Goal: Transaction & Acquisition: Subscribe to service/newsletter

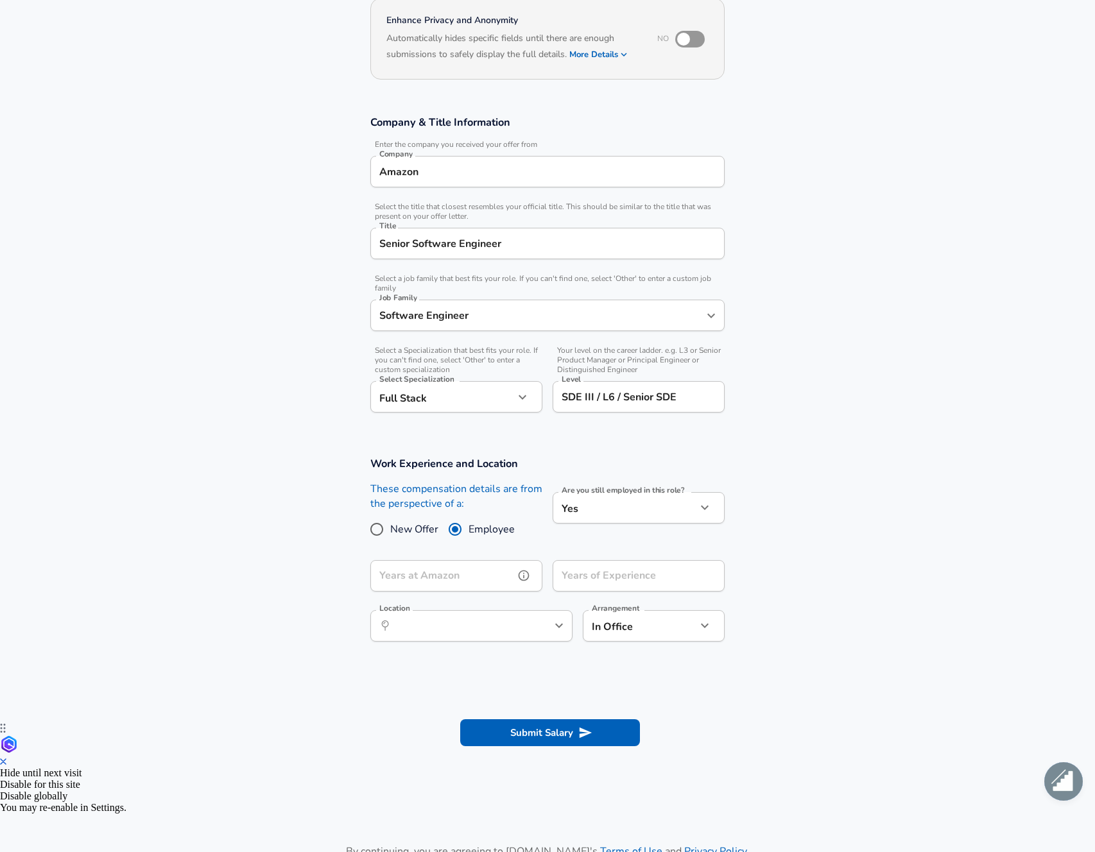
click at [496, 580] on input "Years at Amazon" at bounding box center [442, 575] width 144 height 31
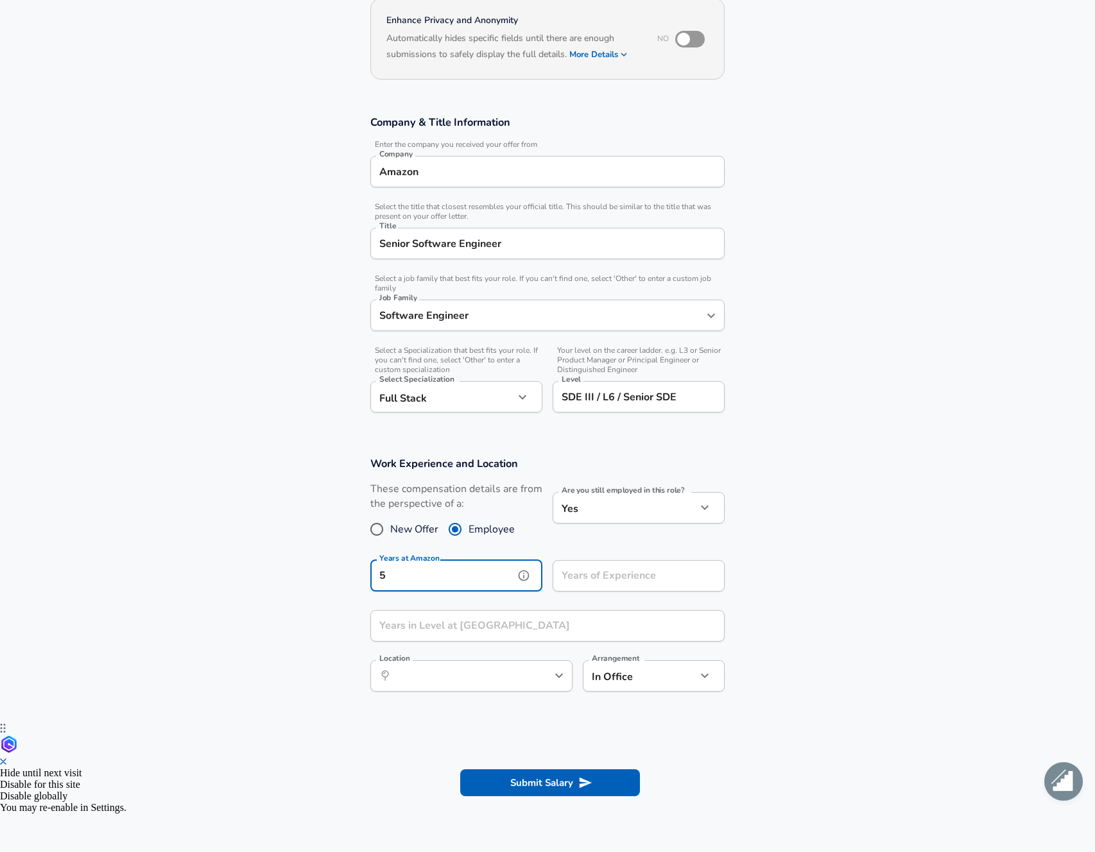
type input "5"
type input "12"
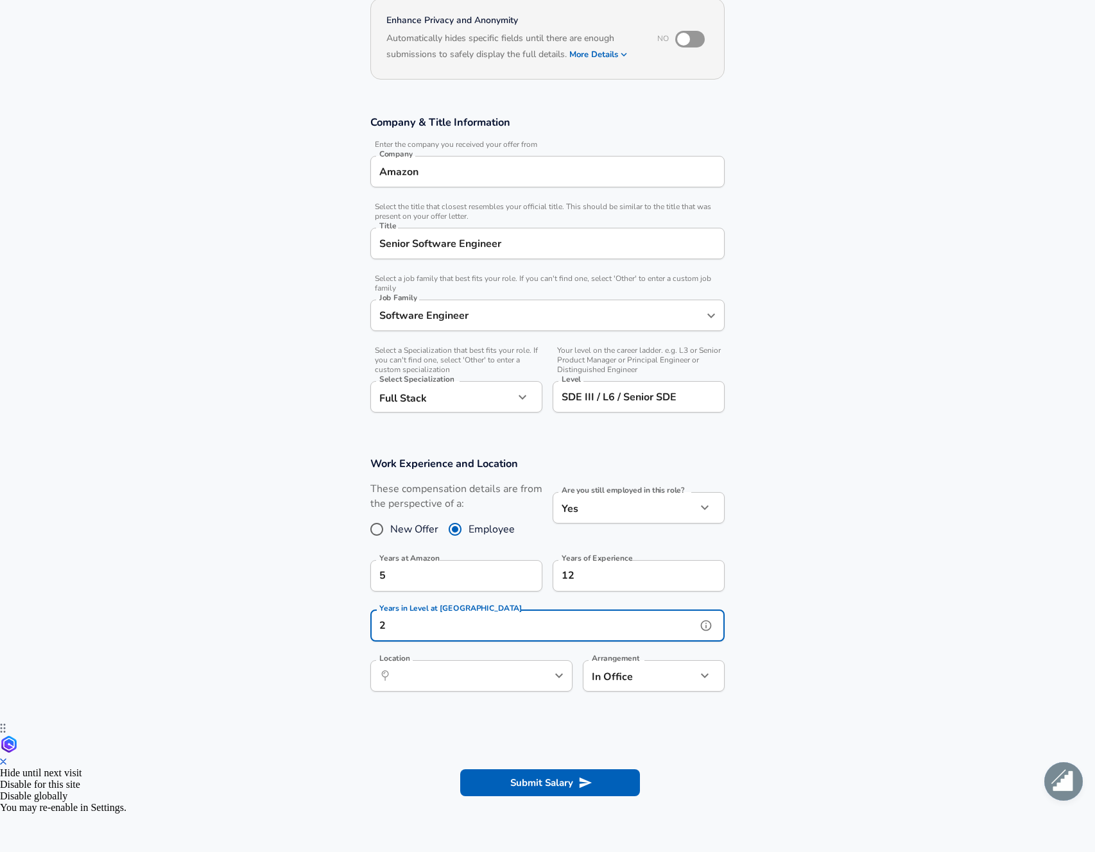
type input "2"
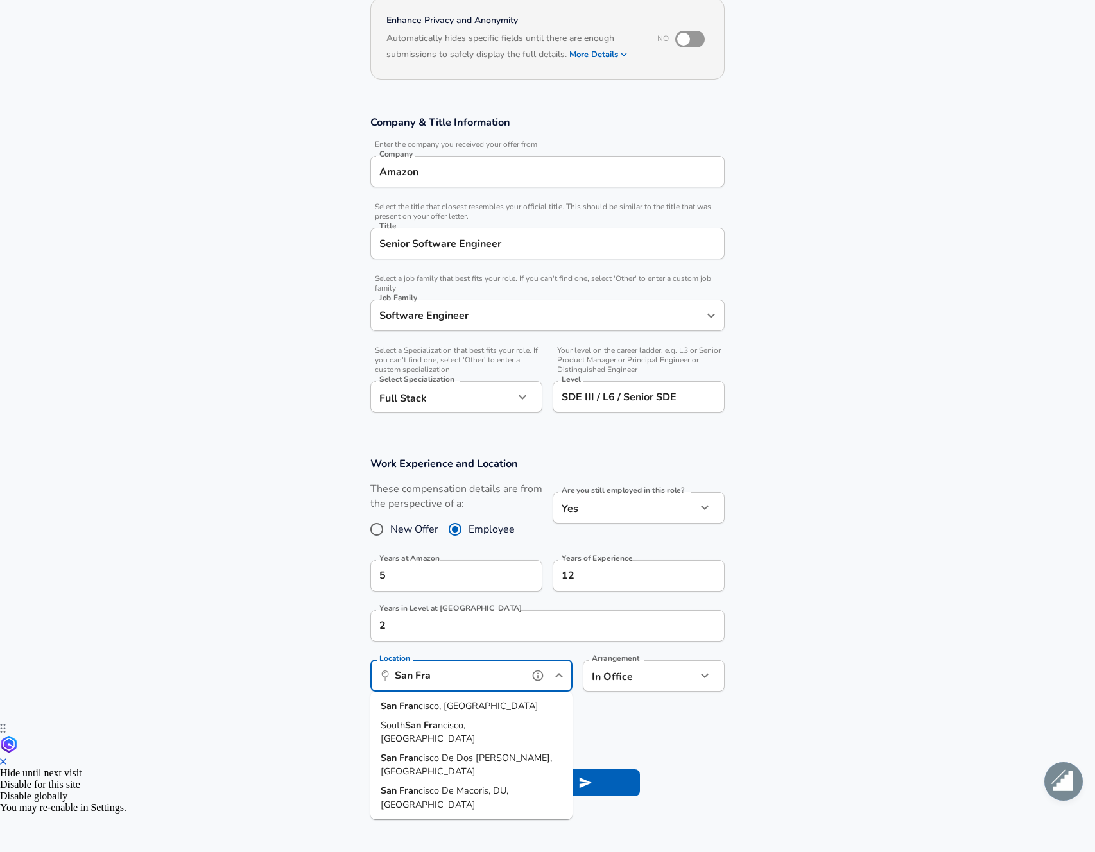
click at [510, 701] on li "San Fra ncisco, [GEOGRAPHIC_DATA]" at bounding box center [471, 706] width 202 height 19
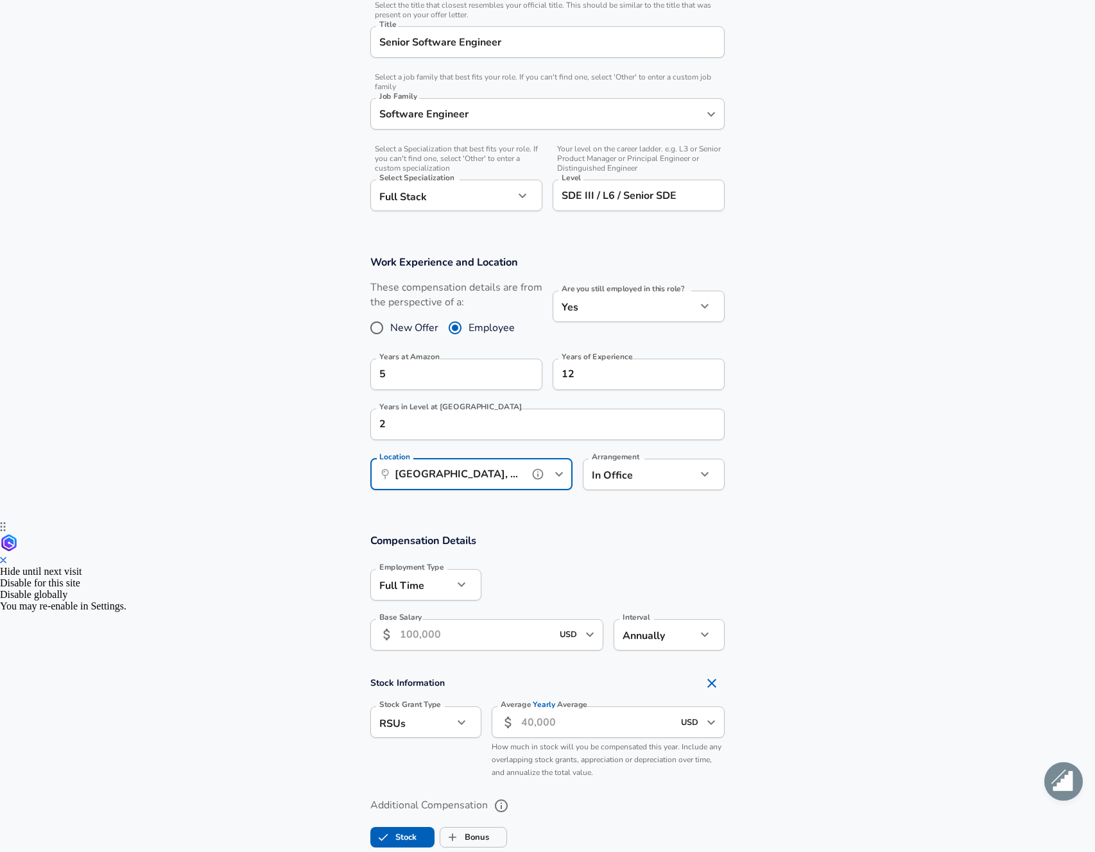
scroll to position [531, 0]
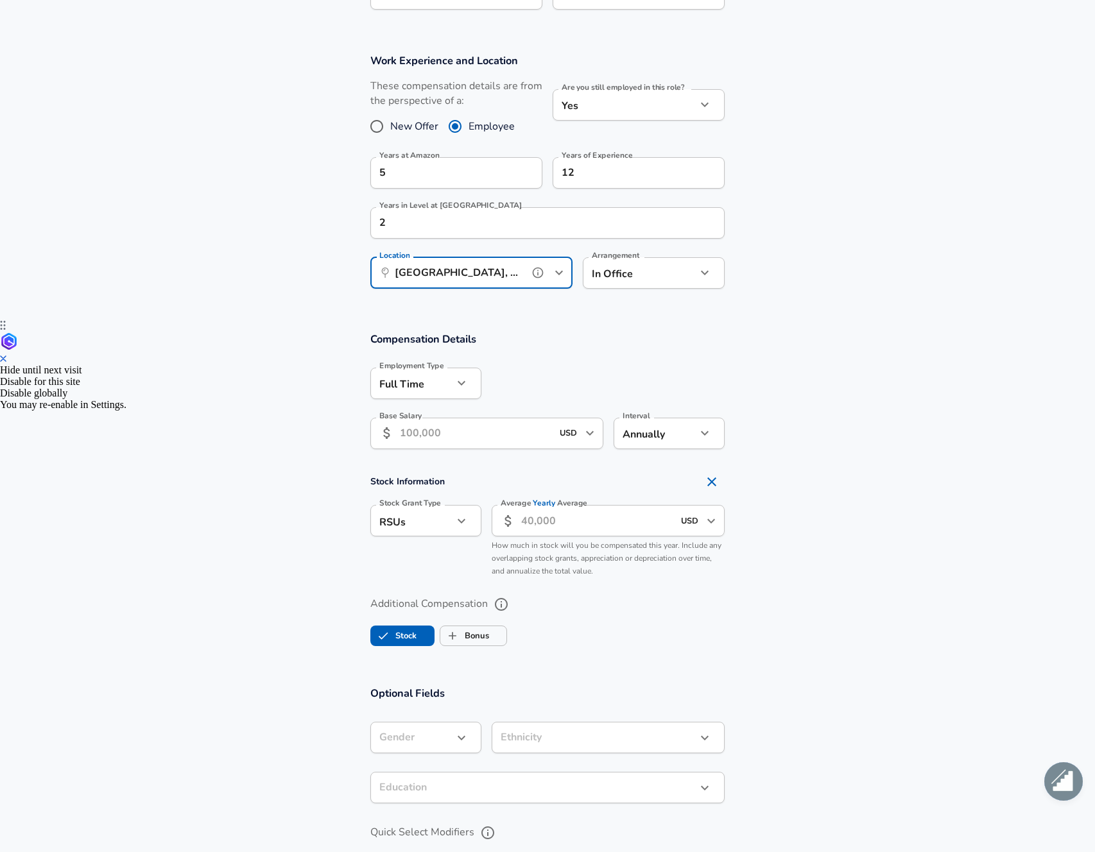
type input "[GEOGRAPHIC_DATA], [GEOGRAPHIC_DATA]"
click at [508, 437] on input "Base Salary" at bounding box center [476, 433] width 152 height 31
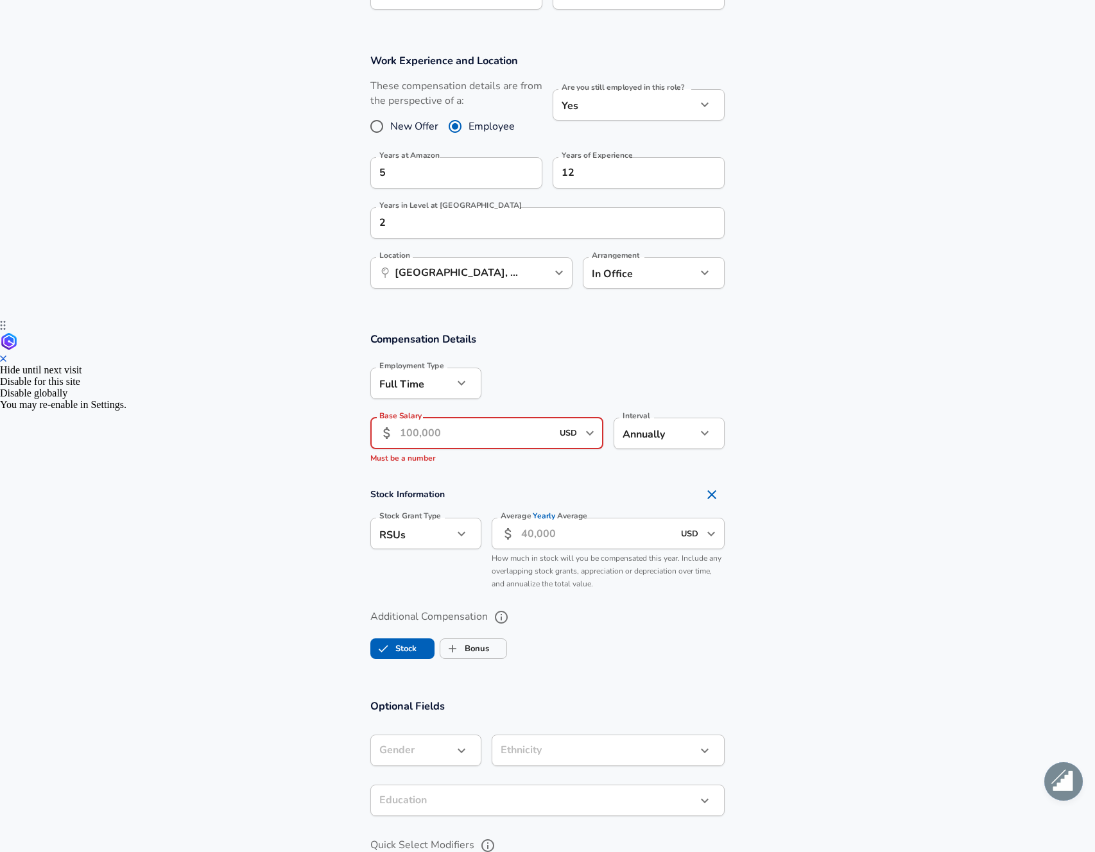
click at [562, 533] on input "Average Yearly Average" at bounding box center [597, 533] width 152 height 31
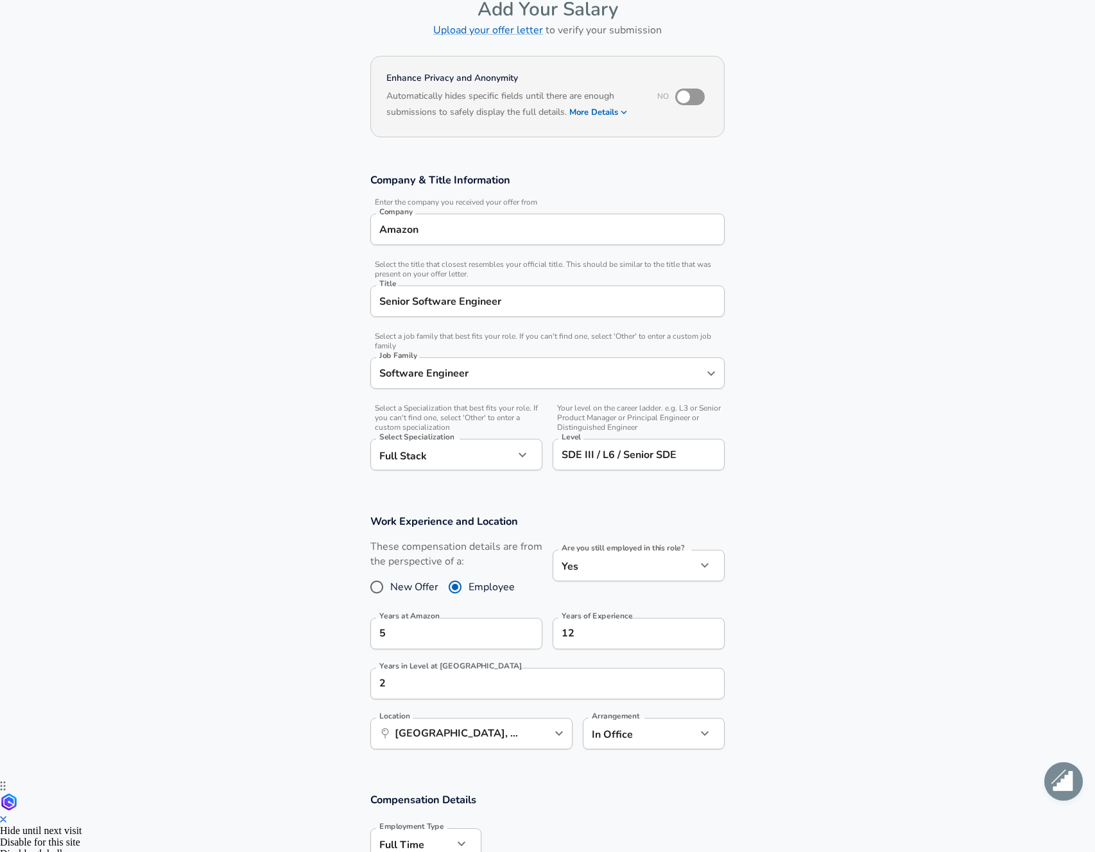
scroll to position [0, 0]
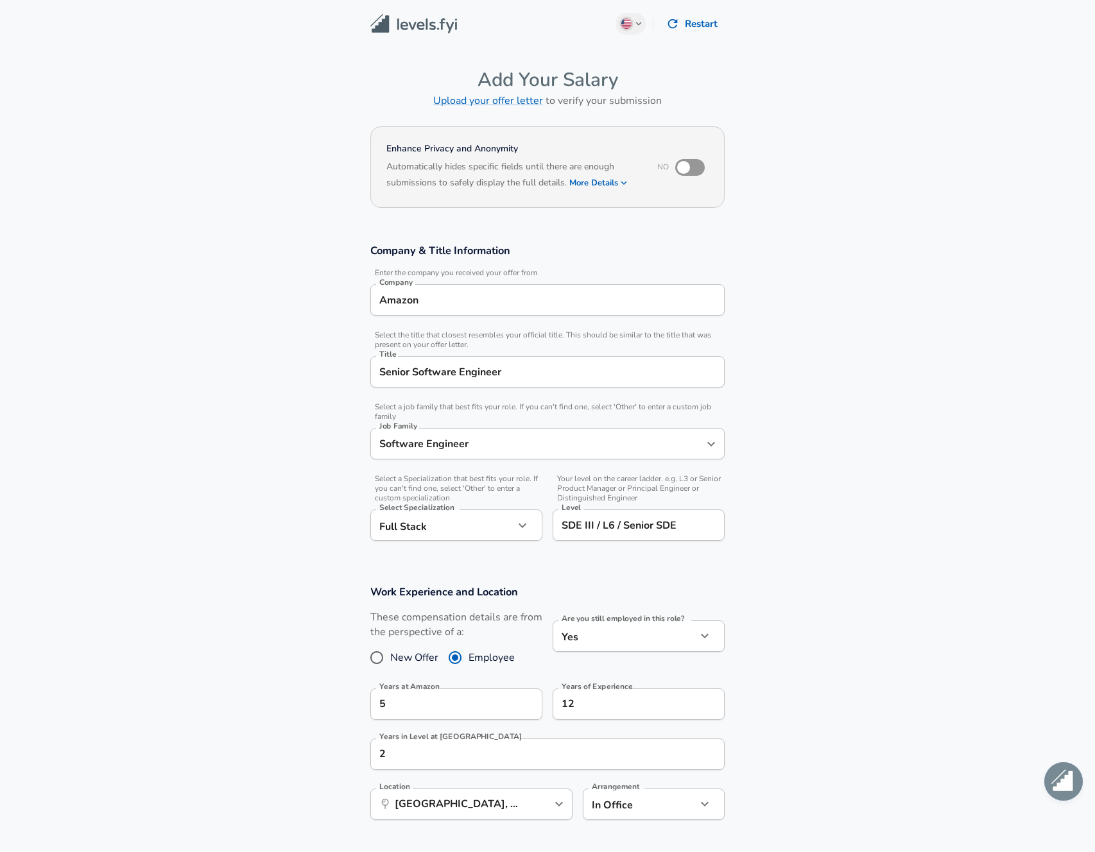
click at [690, 159] on input "checkbox" at bounding box center [683, 167] width 73 height 24
checkbox input "true"
drag, startPoint x: 408, startPoint y: 171, endPoint x: 599, endPoint y: 172, distance: 190.6
click at [599, 171] on h6 "Automatically hides specific fields until there are enough submissions to safel…" at bounding box center [512, 176] width 253 height 32
click at [497, 192] on h6 "Based on your submission and the data points that we have already collected, we…" at bounding box center [547, 192] width 322 height 0
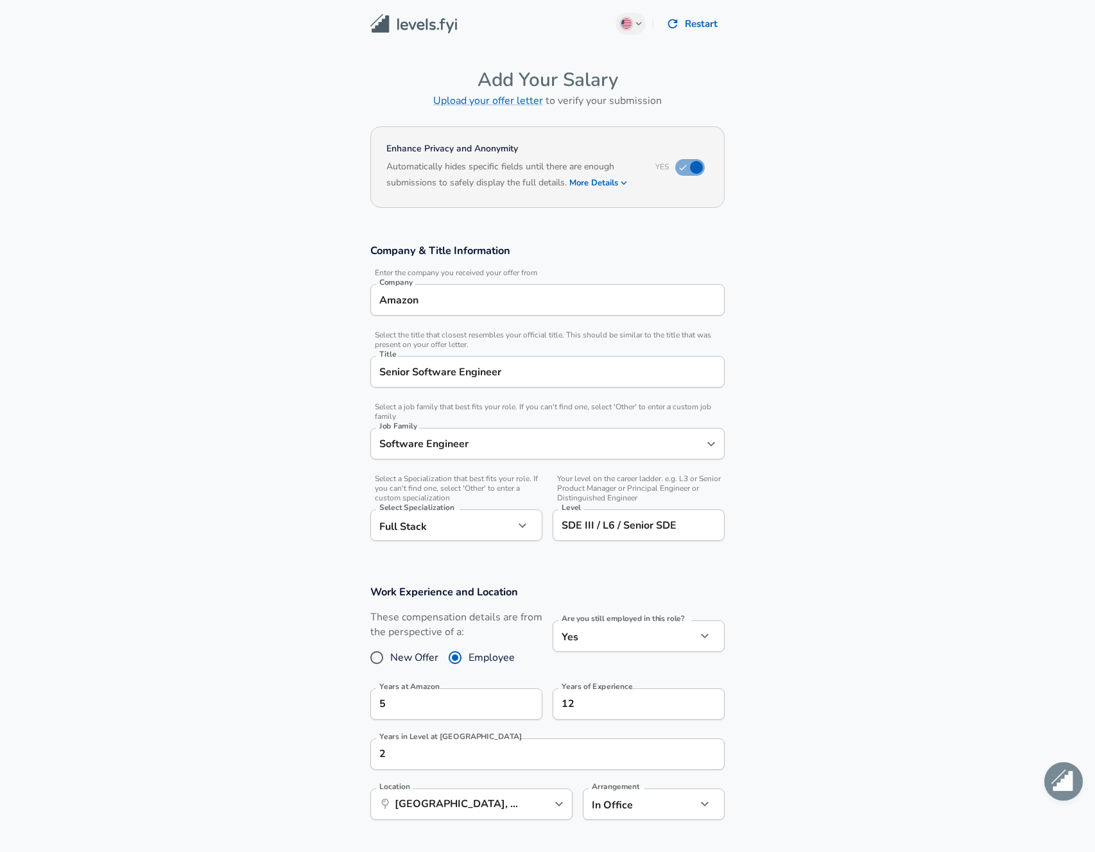
click at [587, 192] on h6 "Based on your submission and the data points that we have already collected, we…" at bounding box center [547, 192] width 322 height 0
click at [596, 192] on h6 "Based on your submission and the data points that we have already collected, we…" at bounding box center [547, 192] width 322 height 0
click at [604, 182] on button "More Details" at bounding box center [598, 183] width 59 height 18
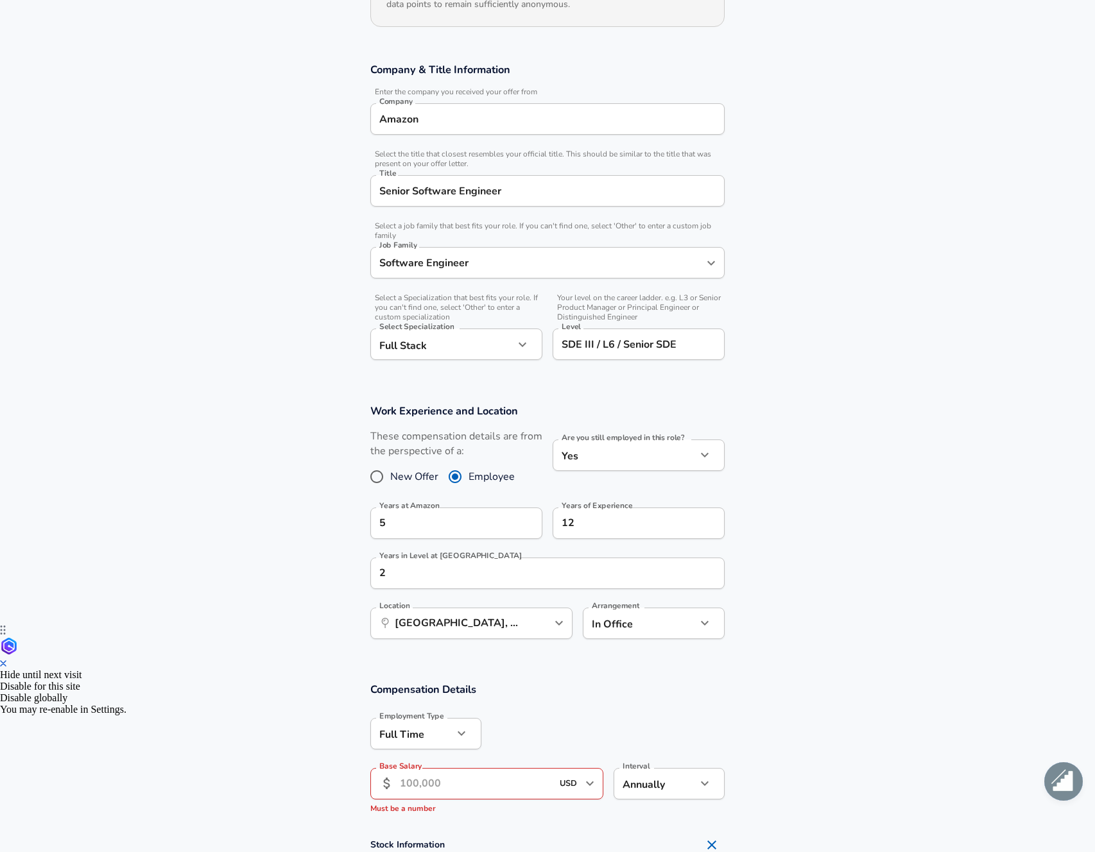
scroll to position [1, 0]
click at [440, 784] on input "Base Salary" at bounding box center [476, 783] width 152 height 31
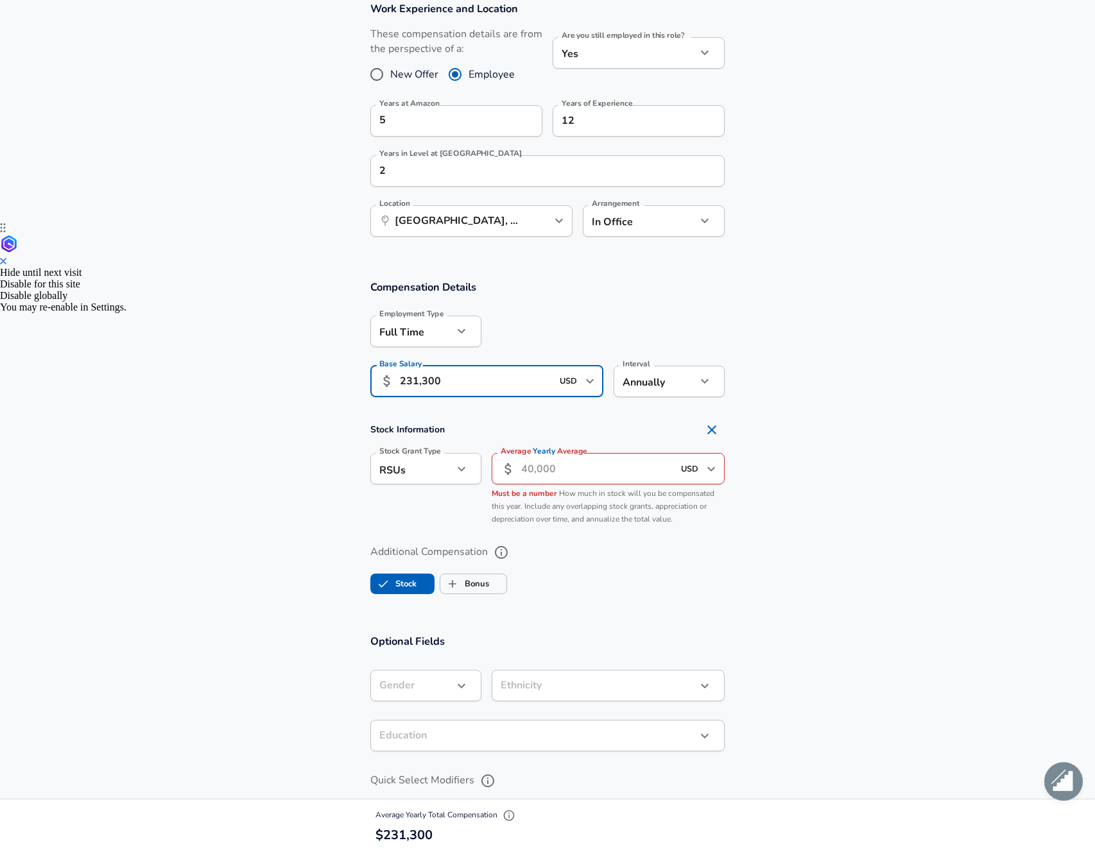
scroll to position [644, 0]
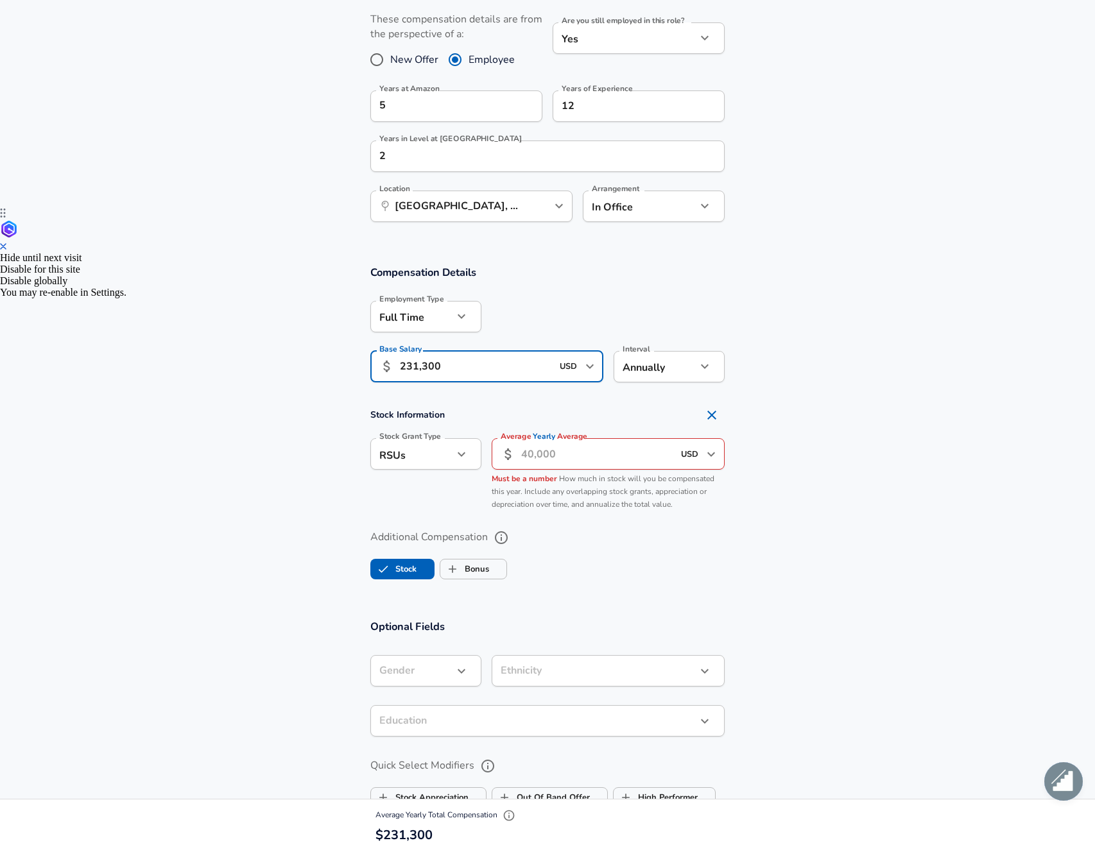
type input "231,300"
click at [531, 458] on input "Average Yearly Average" at bounding box center [597, 453] width 152 height 31
click at [456, 455] on icon "button" at bounding box center [461, 454] width 15 height 15
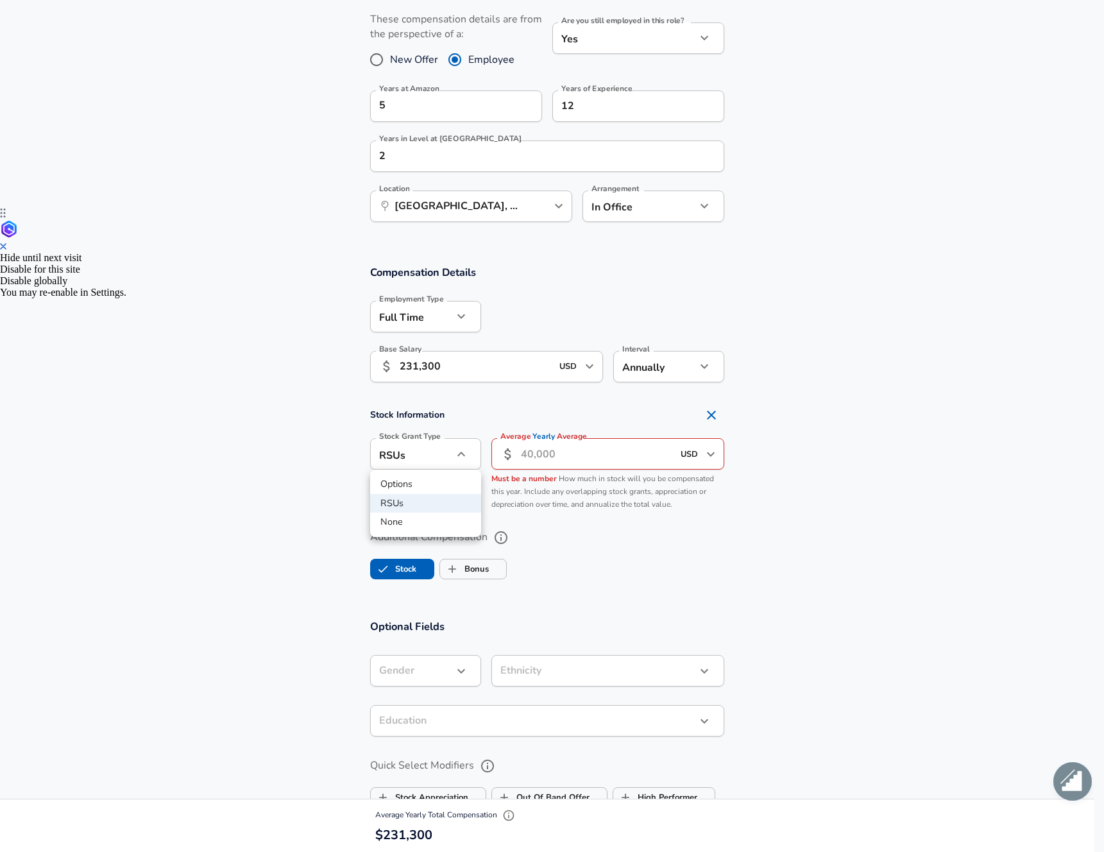
drag, startPoint x: 746, startPoint y: 460, endPoint x: 703, endPoint y: 454, distance: 43.4
click at [746, 460] on div at bounding box center [552, 426] width 1104 height 852
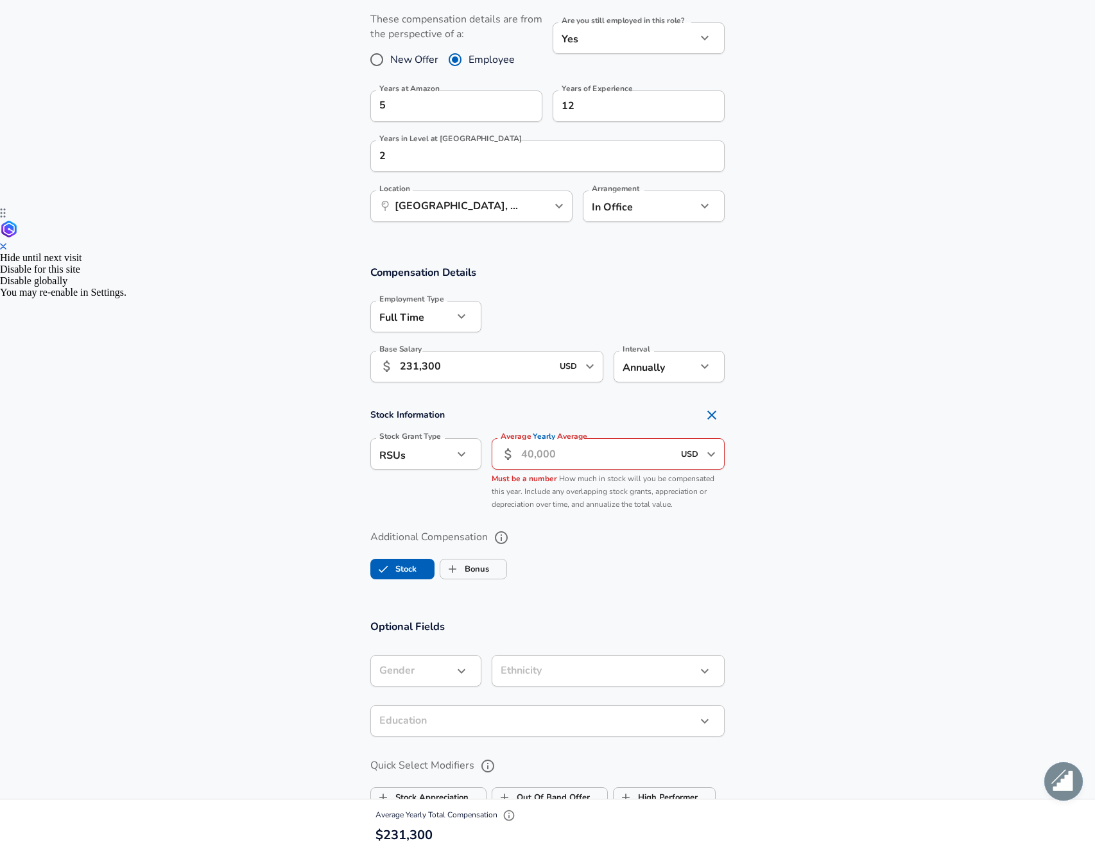
click at [717, 453] on icon "Open" at bounding box center [710, 454] width 15 height 15
click at [860, 479] on section "Stock Information Stock Grant Type RSUs stock Stock Grant Type Average Yearly A…" at bounding box center [547, 459] width 1095 height 114
click at [519, 454] on div "​ USD ​ Average Yearly Average" at bounding box center [608, 453] width 233 height 31
click at [832, 562] on section "Additional Compensation Stock Bonus" at bounding box center [547, 551] width 1095 height 68
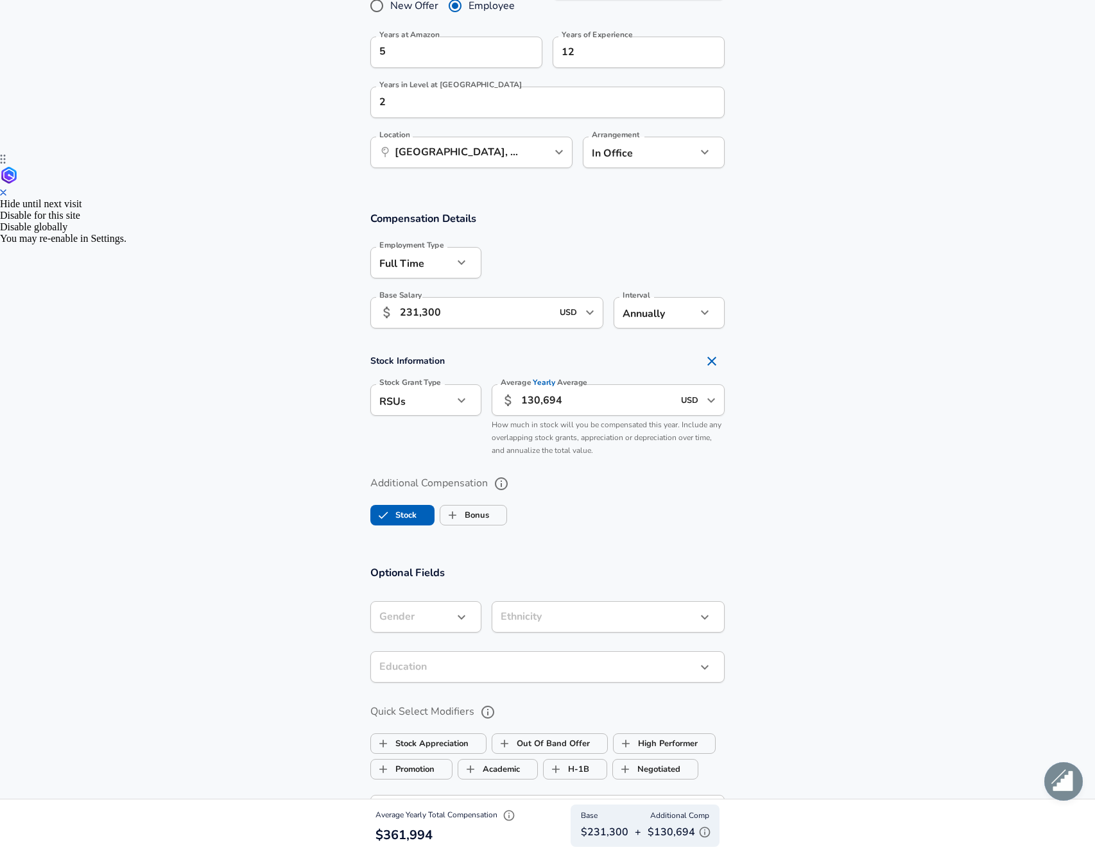
scroll to position [838, 0]
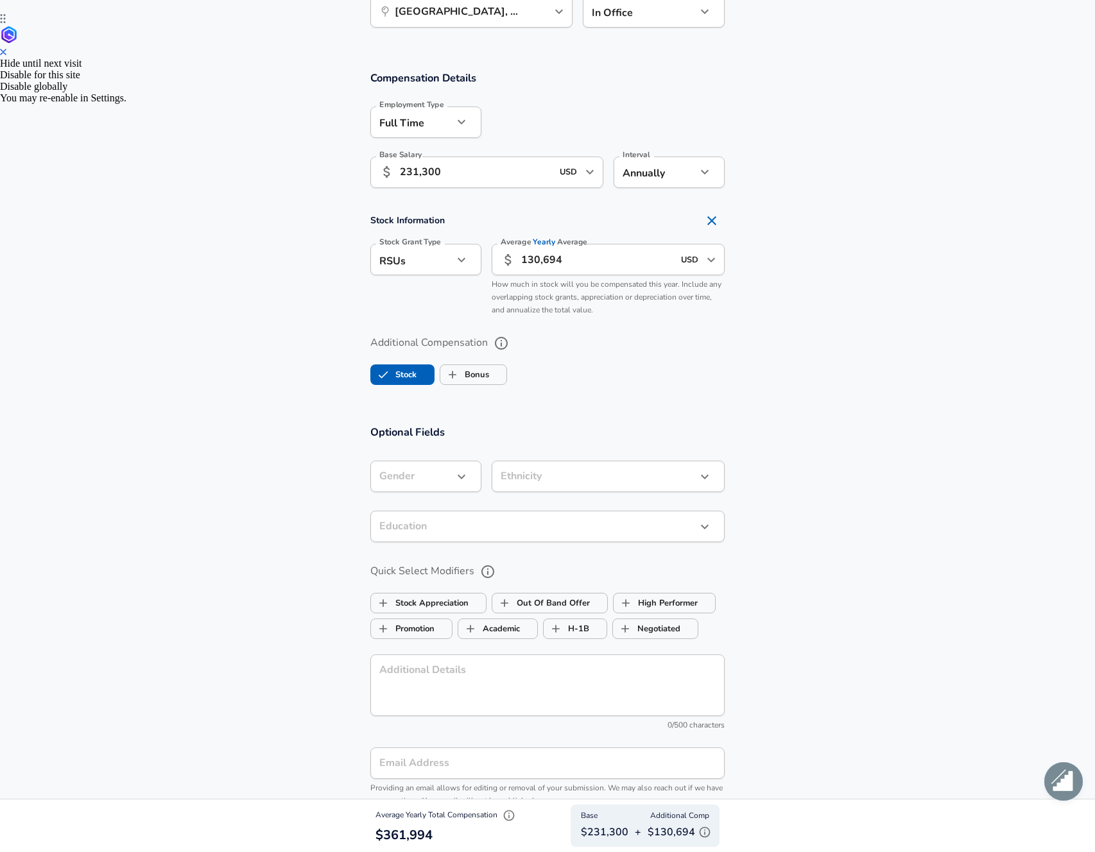
click at [551, 262] on input "130,694" at bounding box center [597, 259] width 152 height 31
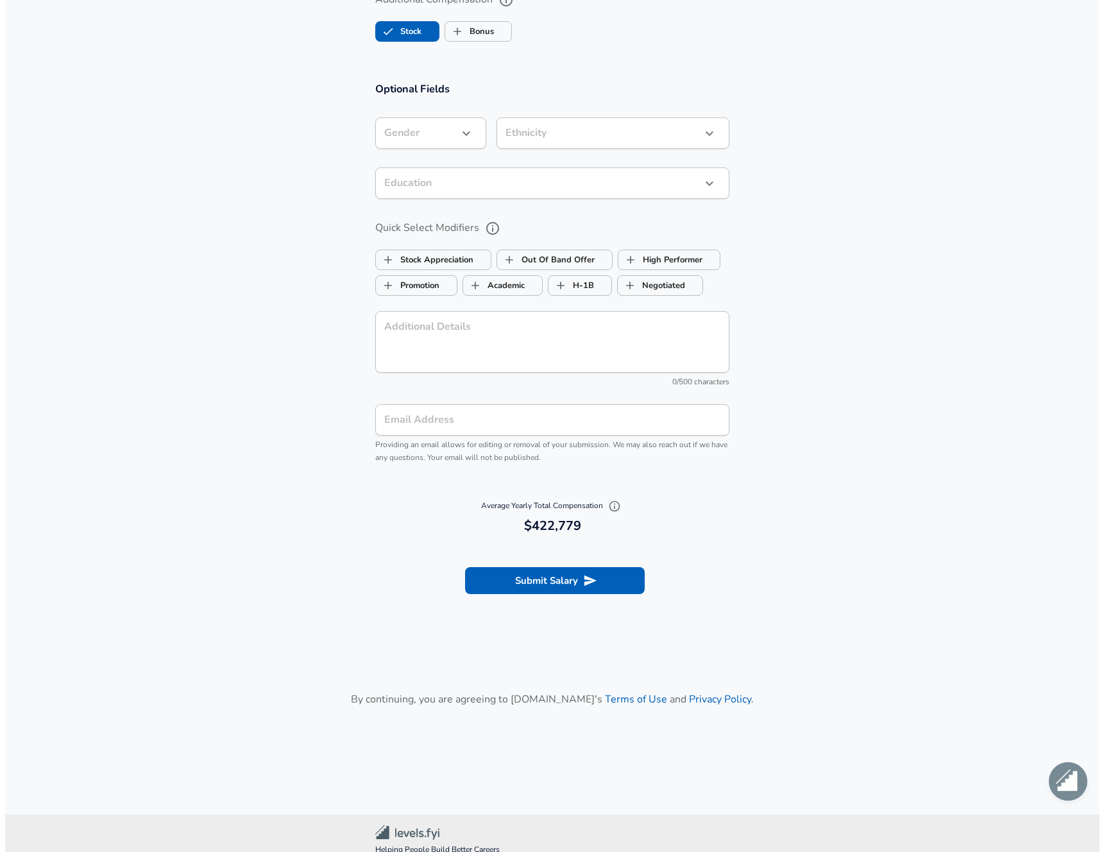
scroll to position [1206, 0]
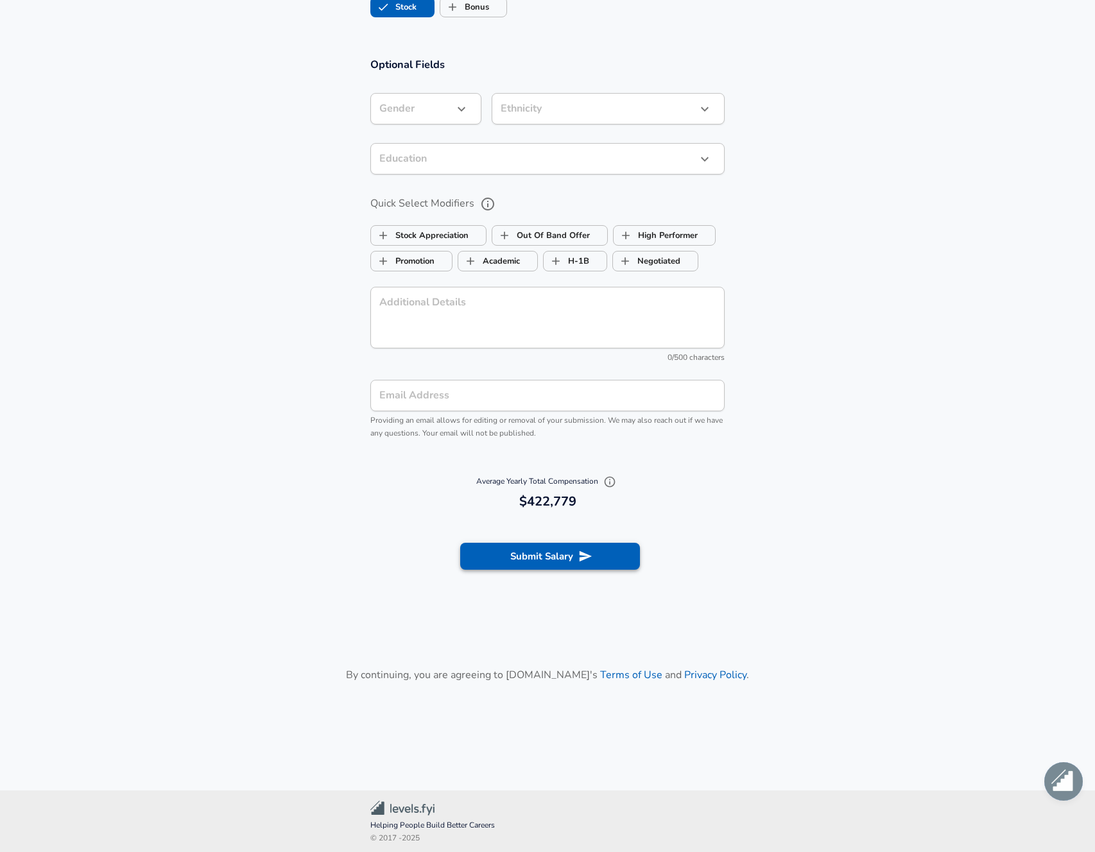
type input "191,479"
click at [578, 552] on icon "submit" at bounding box center [585, 556] width 14 height 14
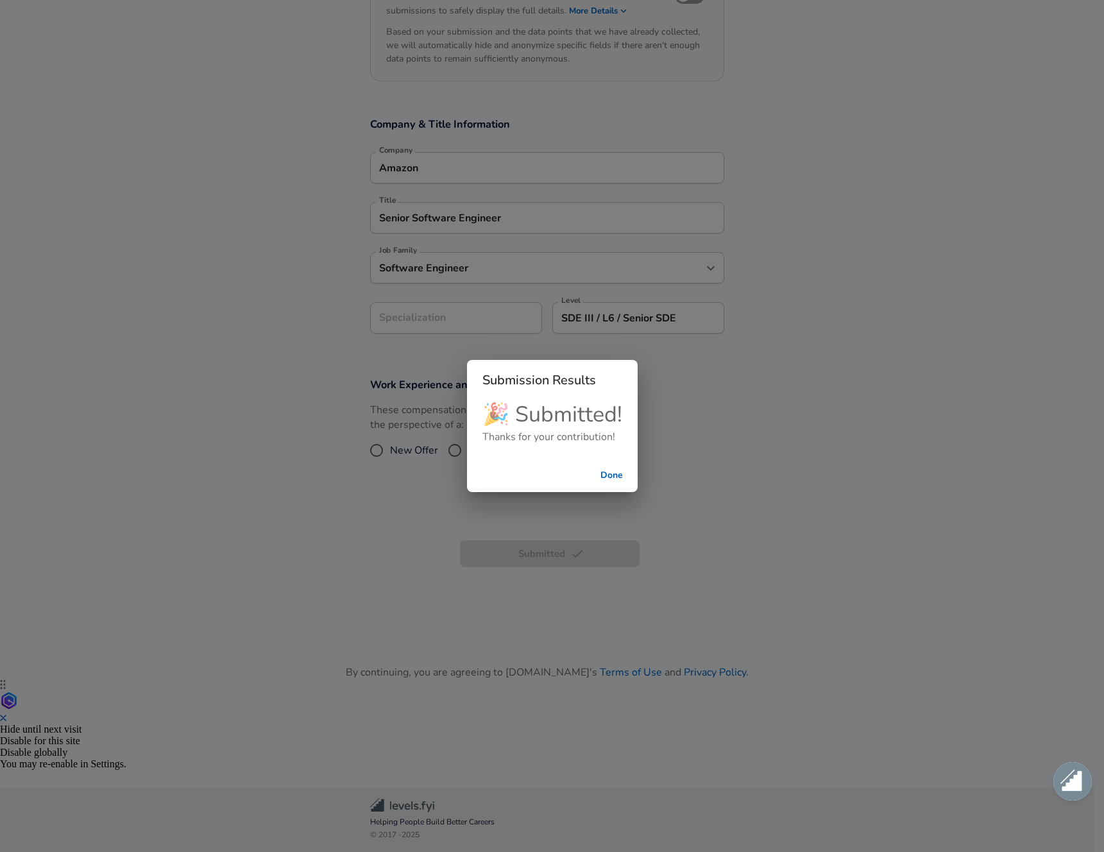
checkbox input "false"
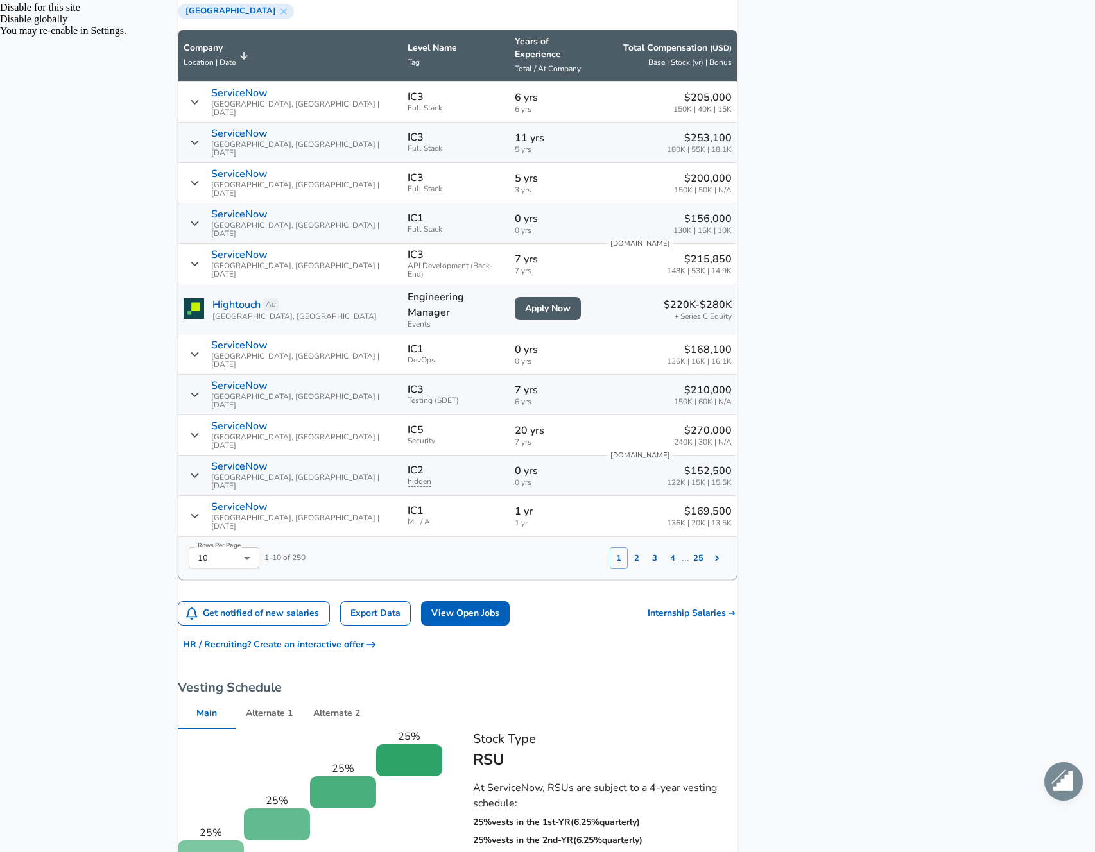
scroll to position [961, 0]
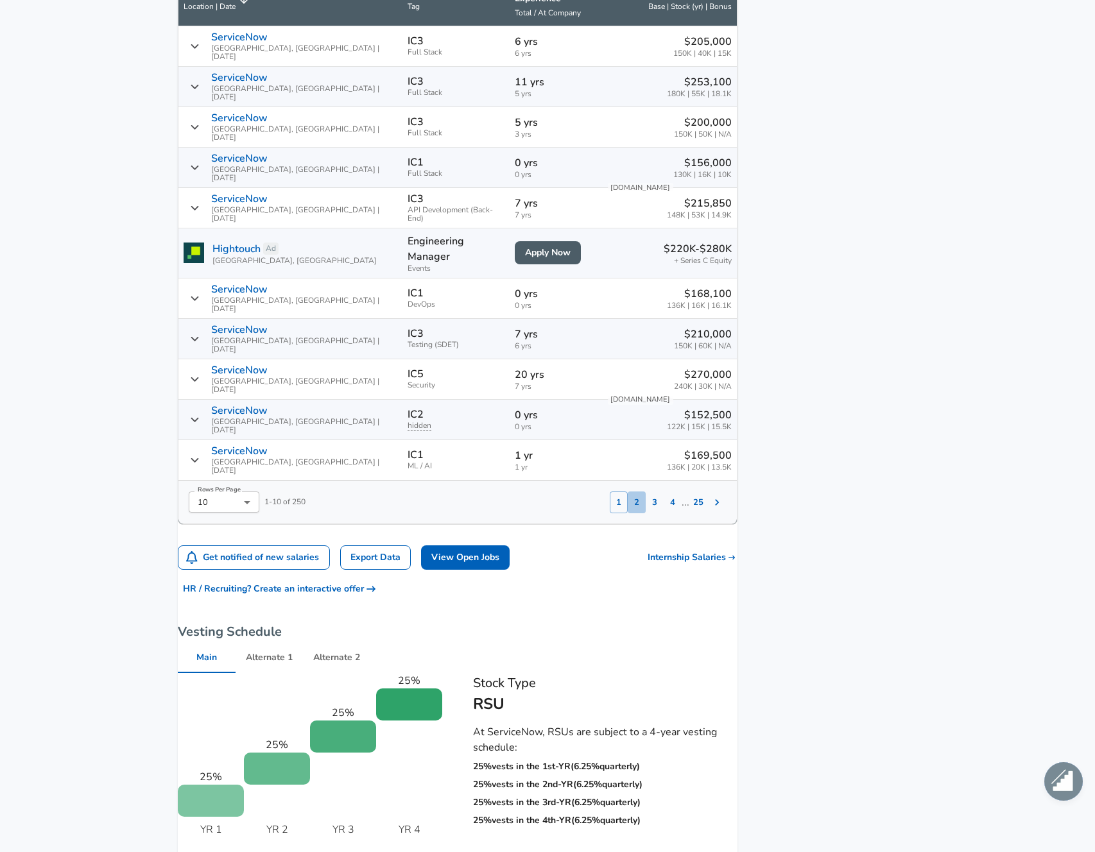
click at [628, 492] on button "2" at bounding box center [637, 503] width 18 height 22
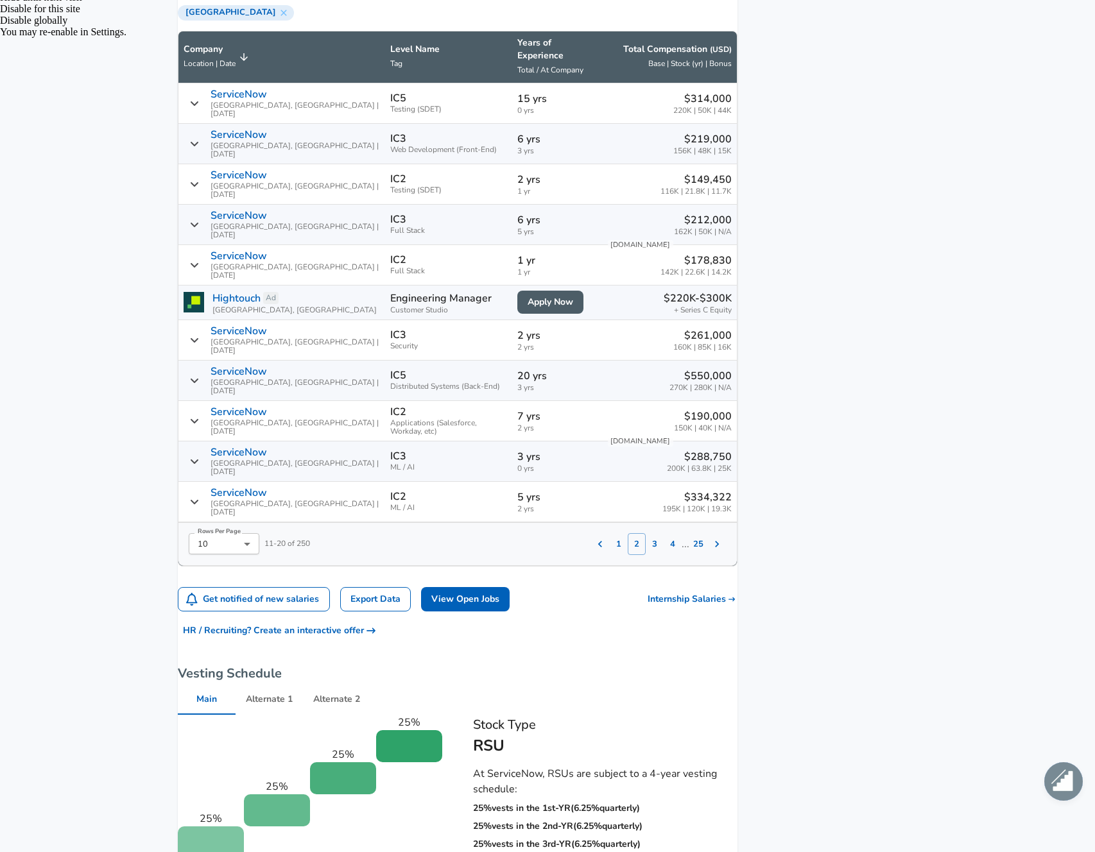
scroll to position [688, 0]
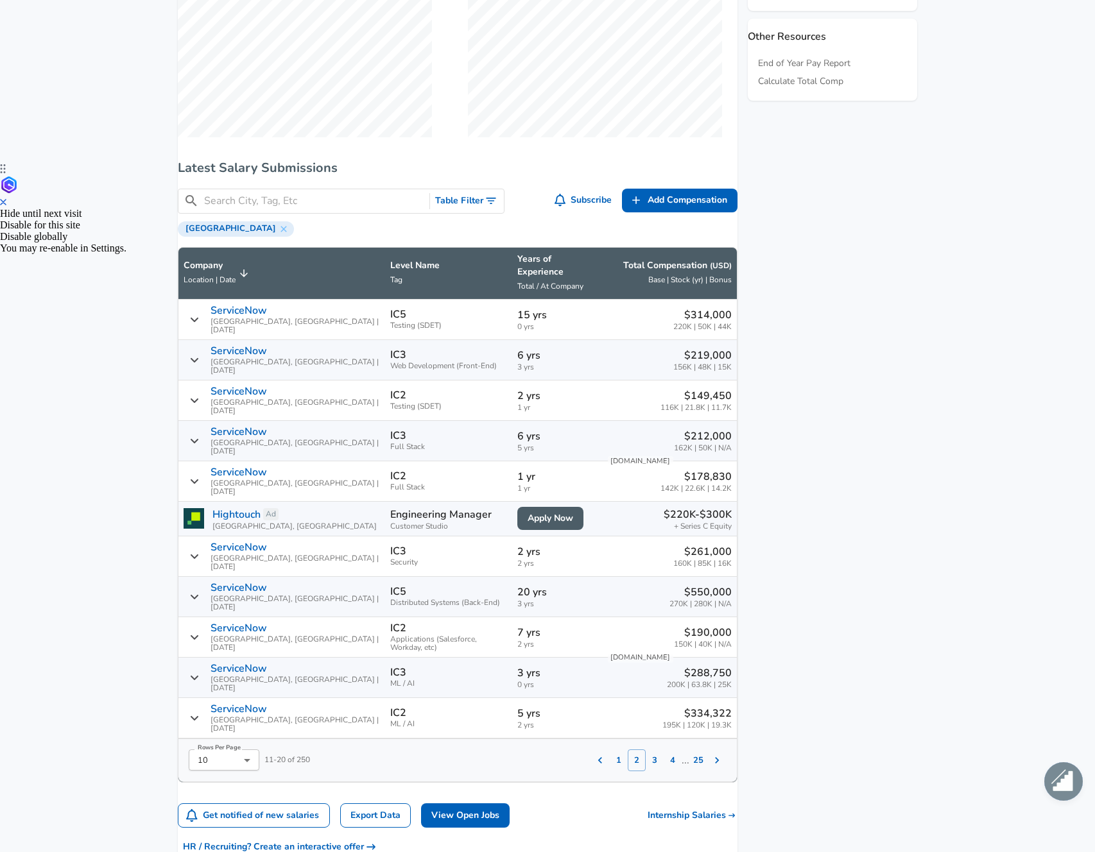
click at [349, 209] on input "Search City, Tag, Etc" at bounding box center [314, 201] width 220 height 16
click at [471, 212] on button "Table Filter" at bounding box center [467, 201] width 74 height 24
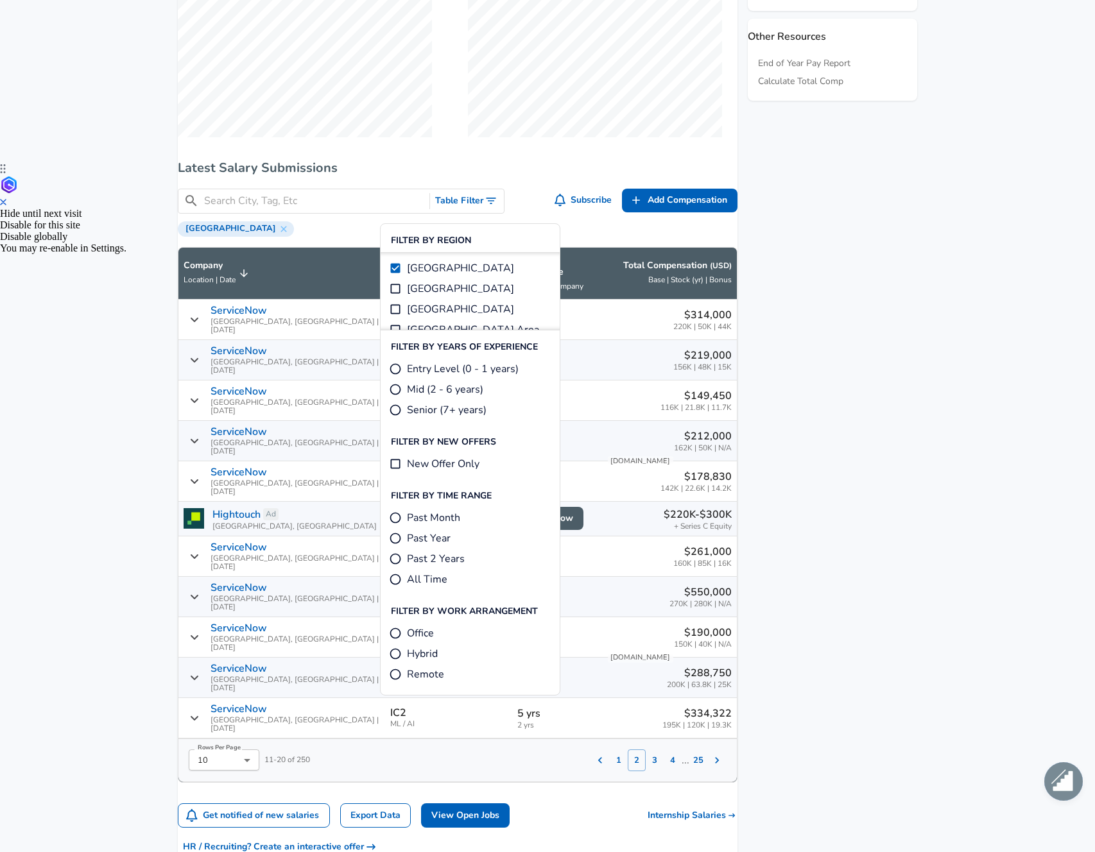
click at [394, 411] on input "Senior (7+ years)" at bounding box center [395, 410] width 13 height 13
radio input "true"
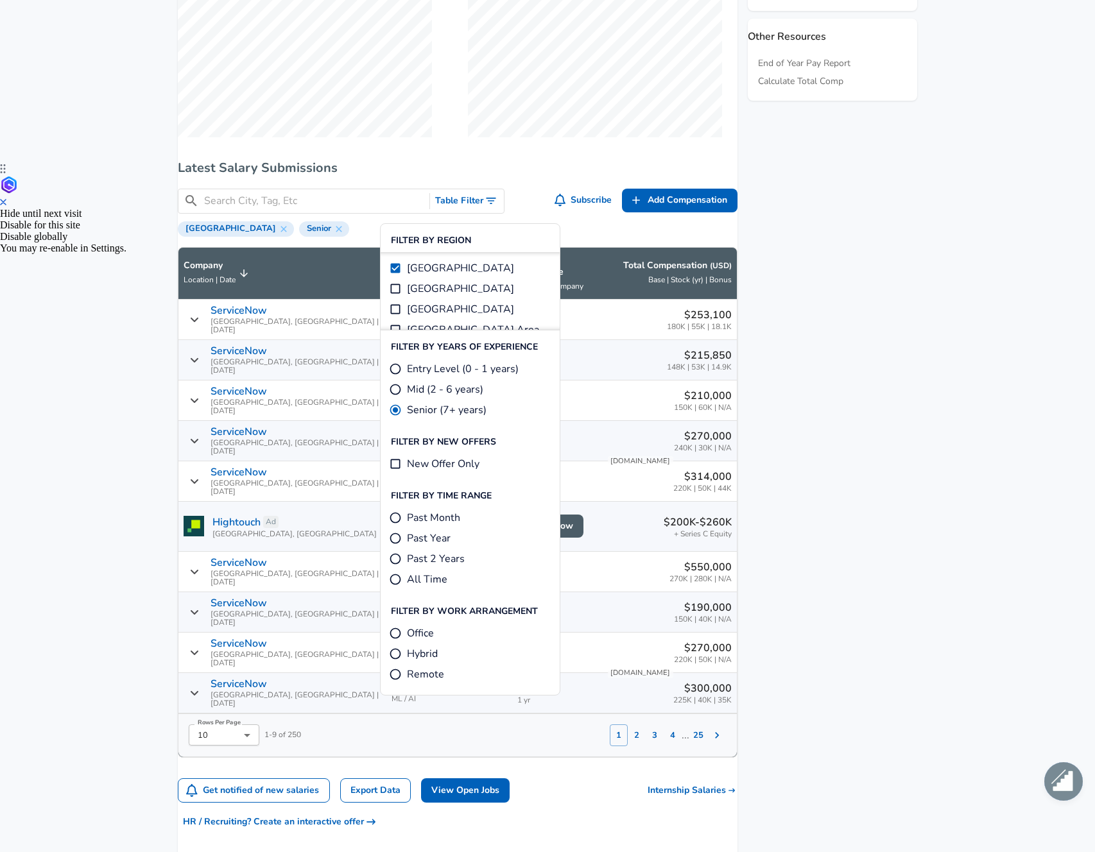
click at [397, 532] on input "Past Year" at bounding box center [395, 538] width 13 height 13
radio input "true"
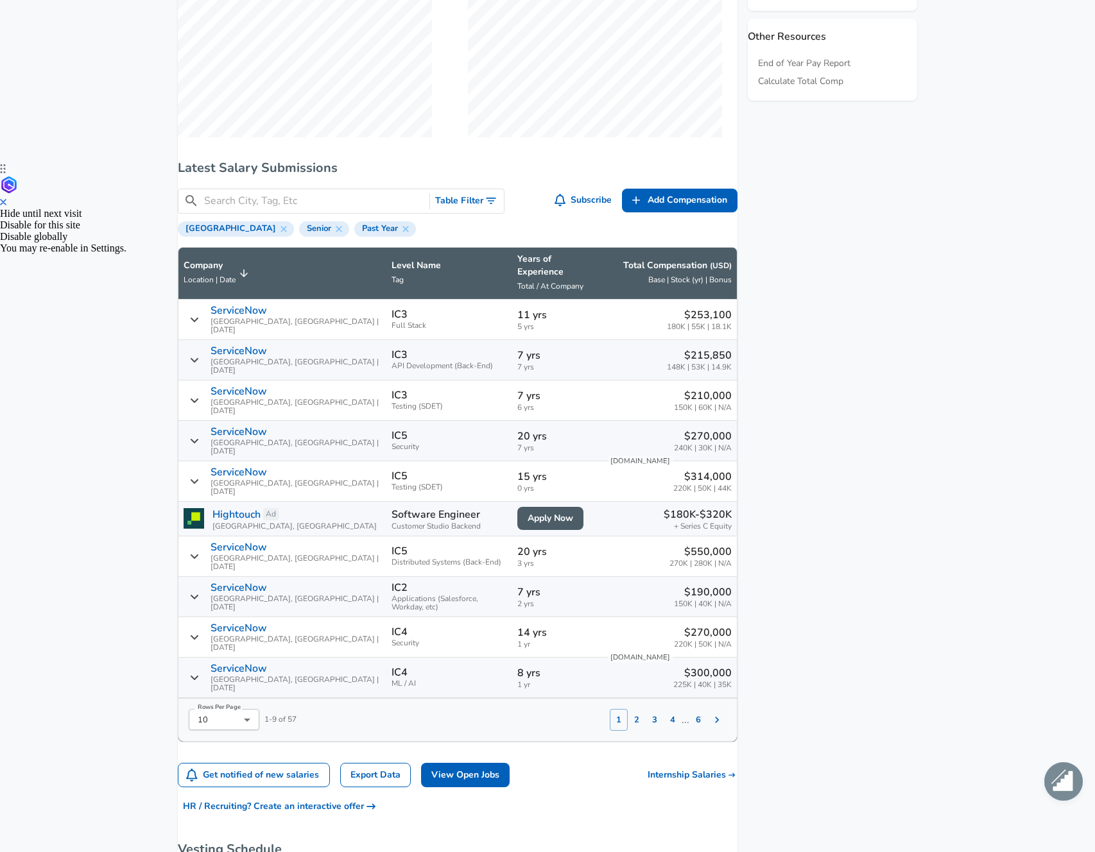
click at [567, 560] on span "3 yrs" at bounding box center [556, 564] width 79 height 8
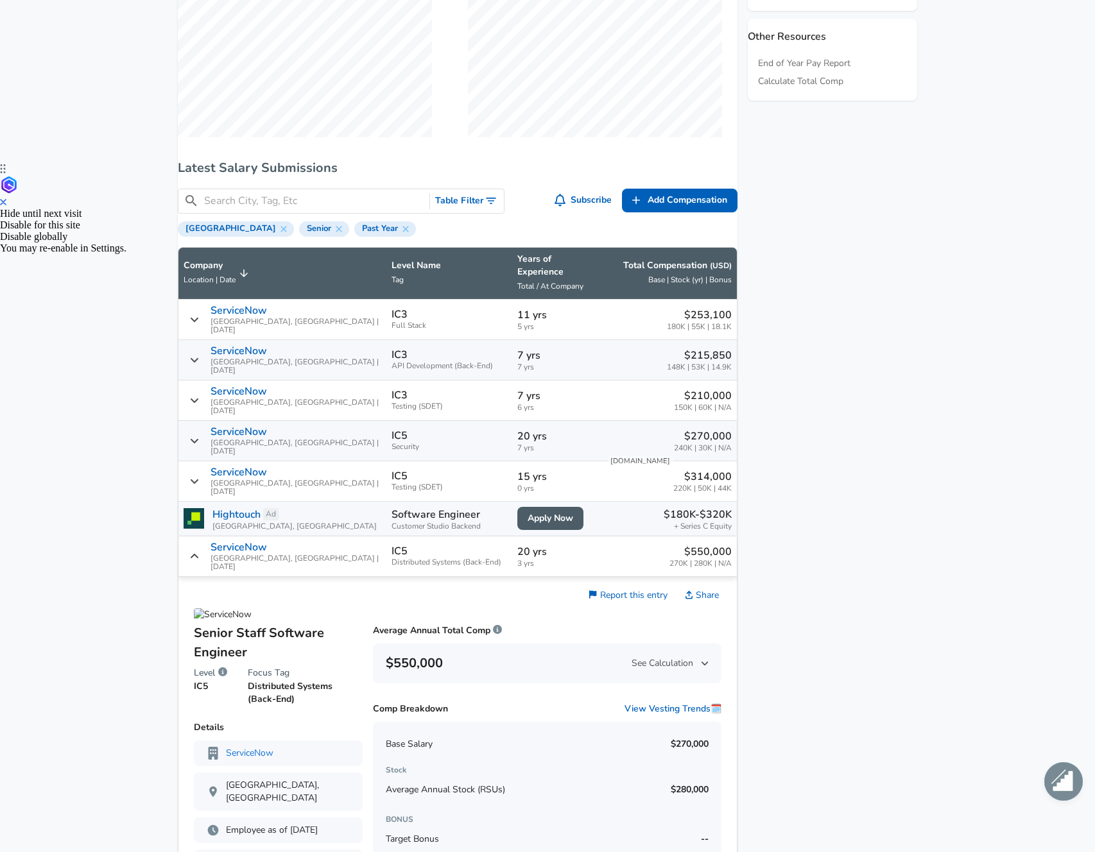
click at [567, 560] on span "3 yrs" at bounding box center [556, 564] width 79 height 8
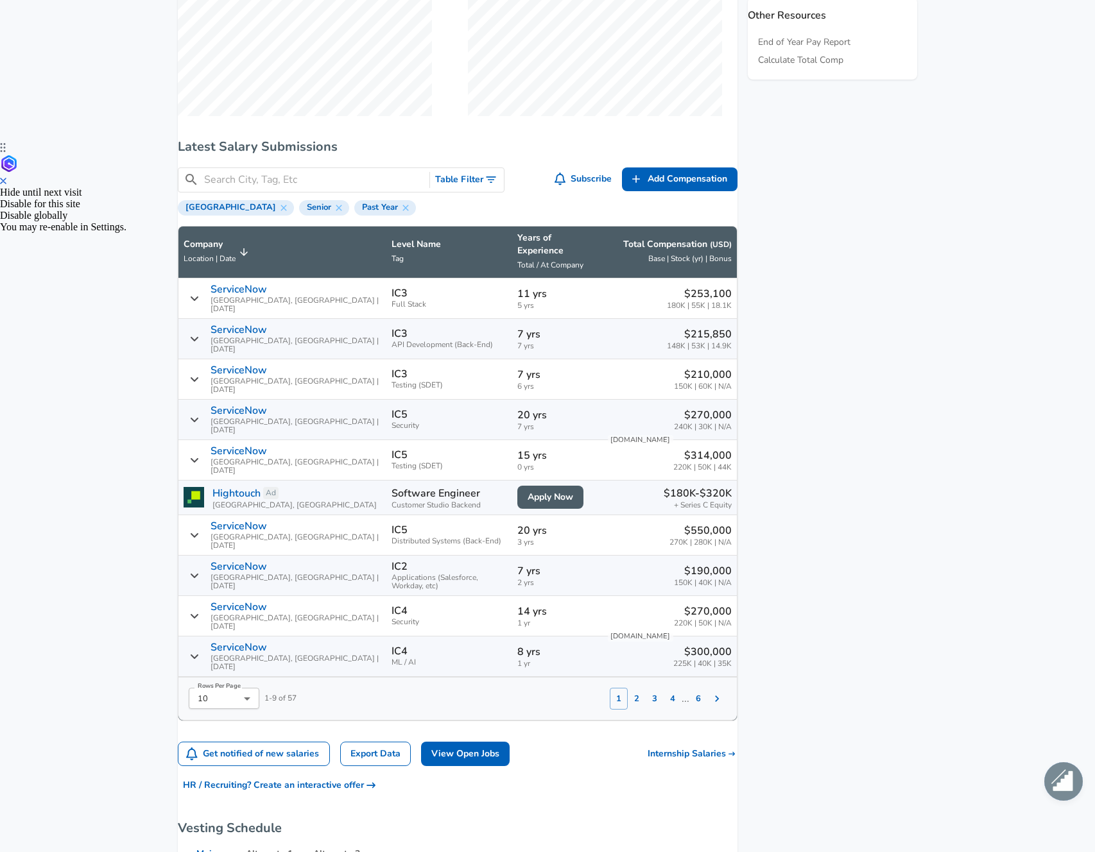
scroll to position [712, 0]
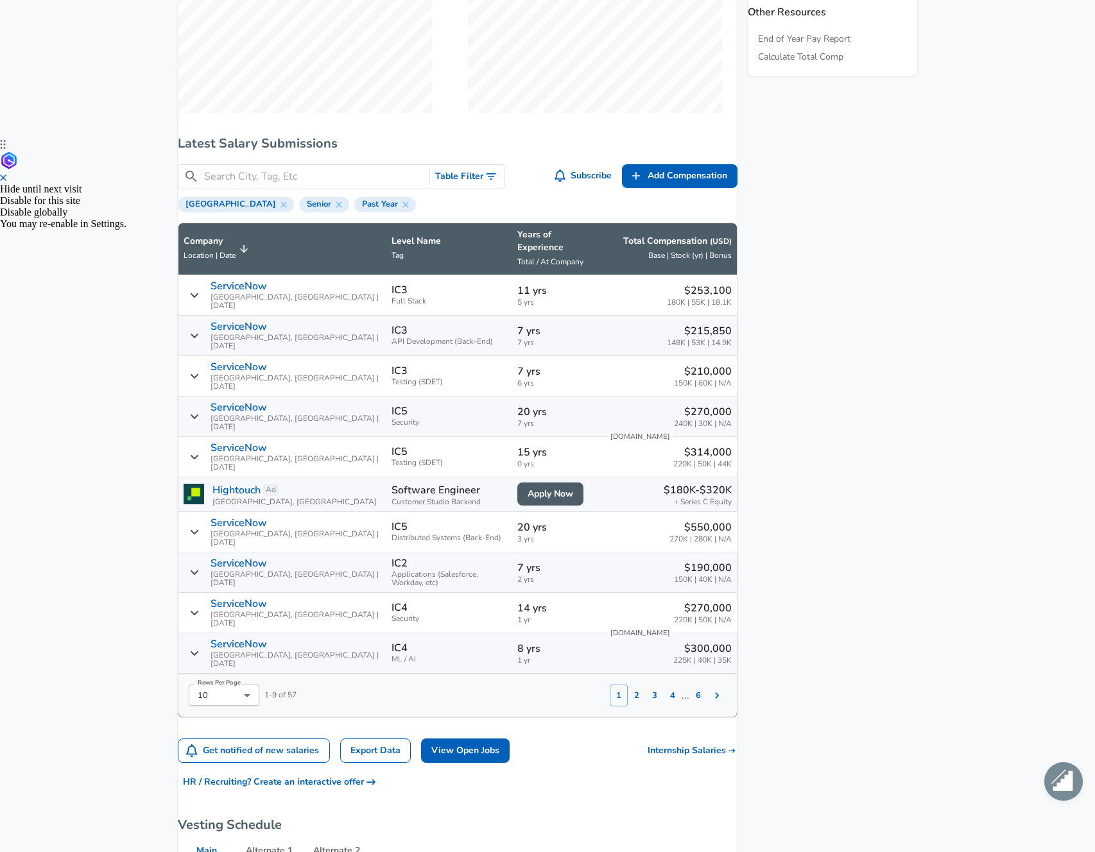
click at [628, 685] on button "2" at bounding box center [637, 696] width 18 height 22
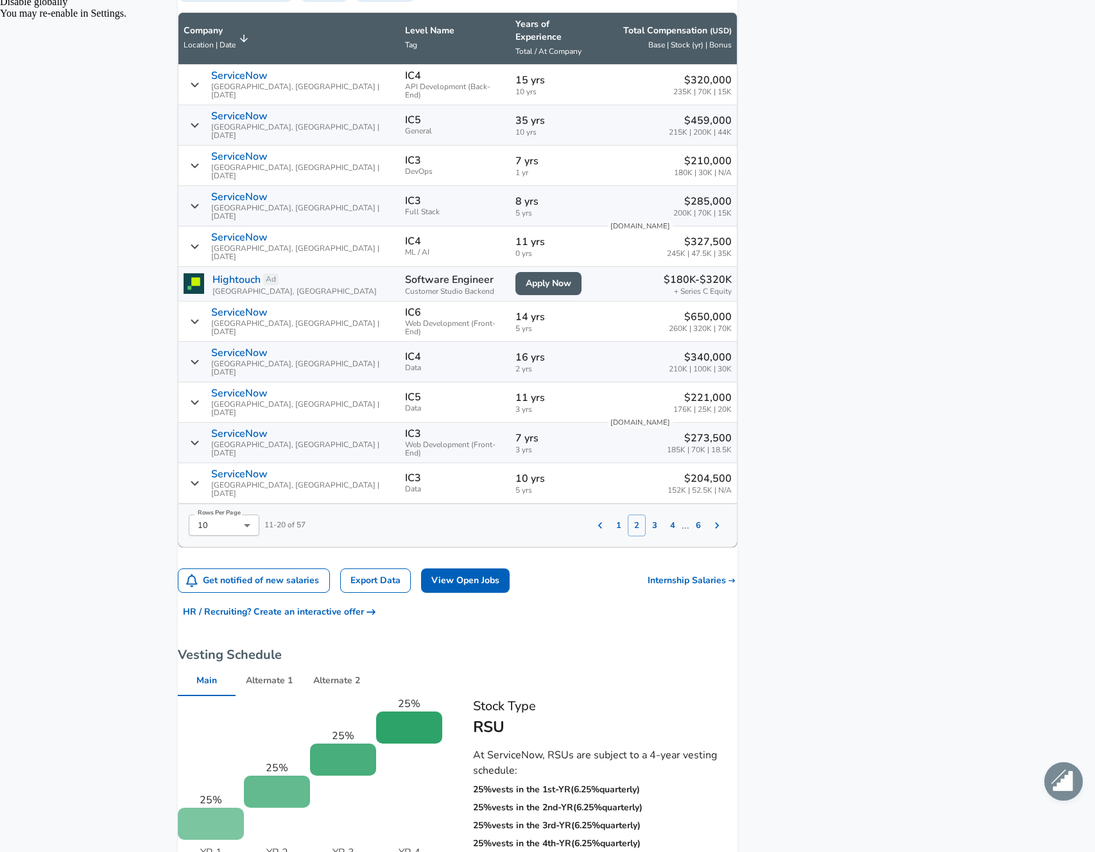
scroll to position [887, 0]
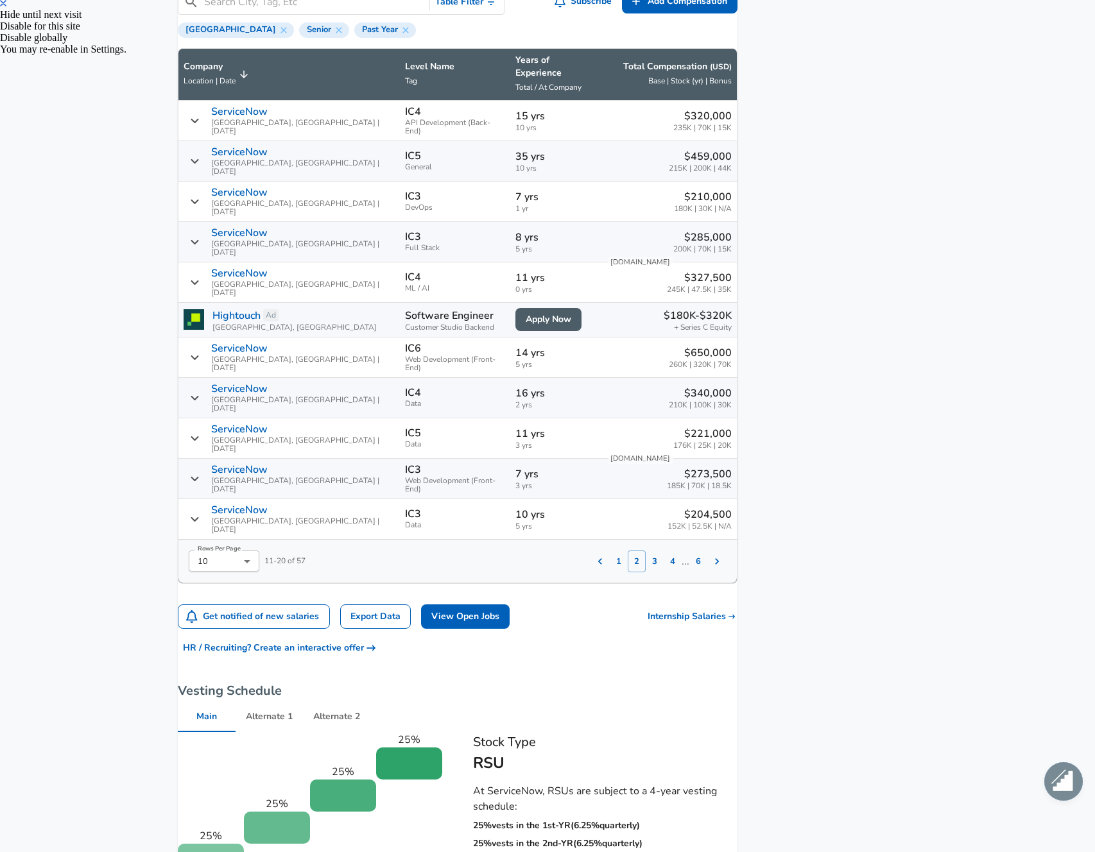
click at [606, 154] on div "$459,000 215K | 200K | 44K" at bounding box center [668, 161] width 125 height 24
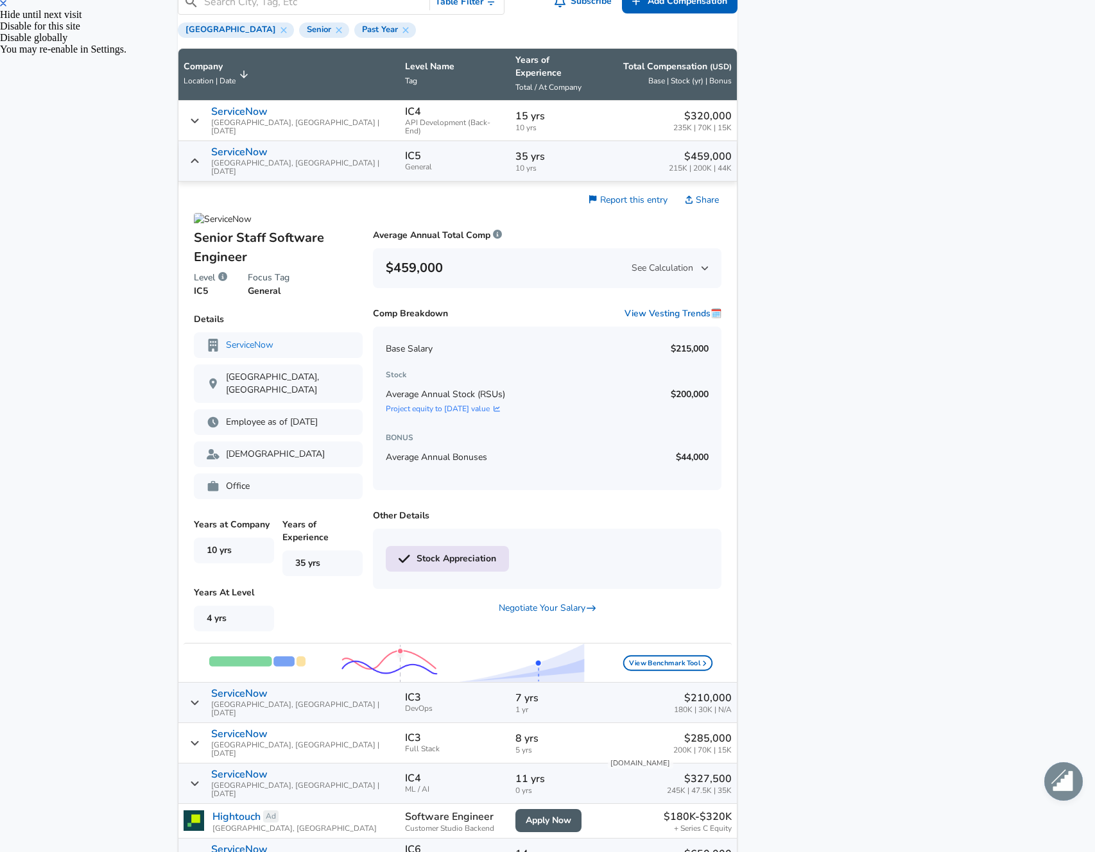
click at [606, 154] on div "$459,000 215K | 200K | 44K" at bounding box center [668, 161] width 125 height 24
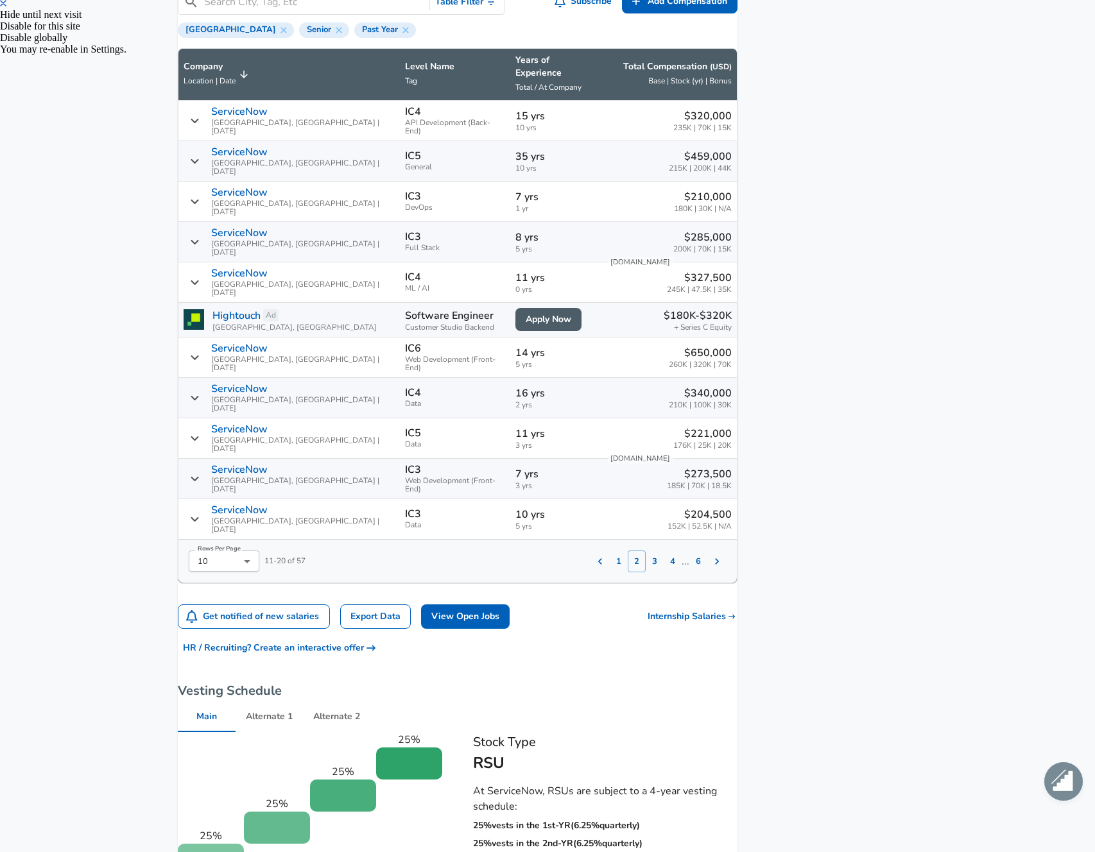
click at [601, 338] on td "$650,000 260K | 320K | 70K" at bounding box center [668, 358] width 135 height 40
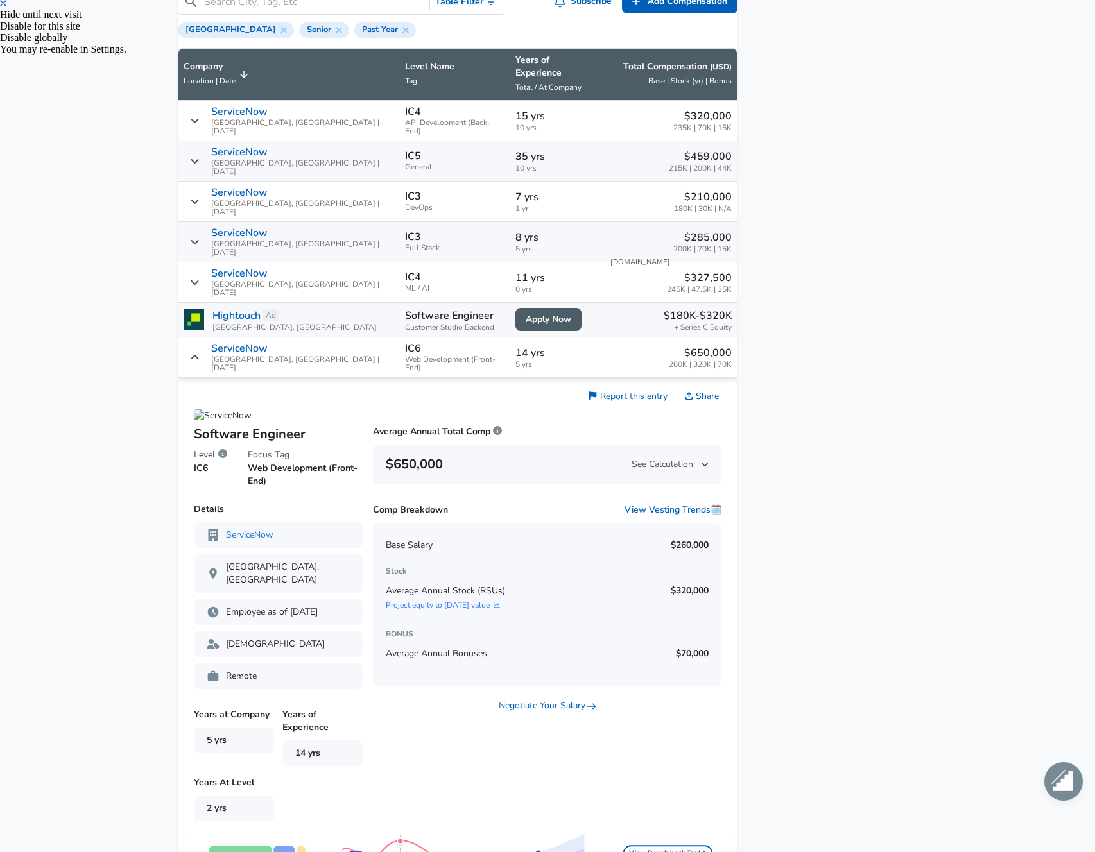
click at [601, 338] on td "$650,000 260K | 320K | 70K" at bounding box center [668, 358] width 135 height 40
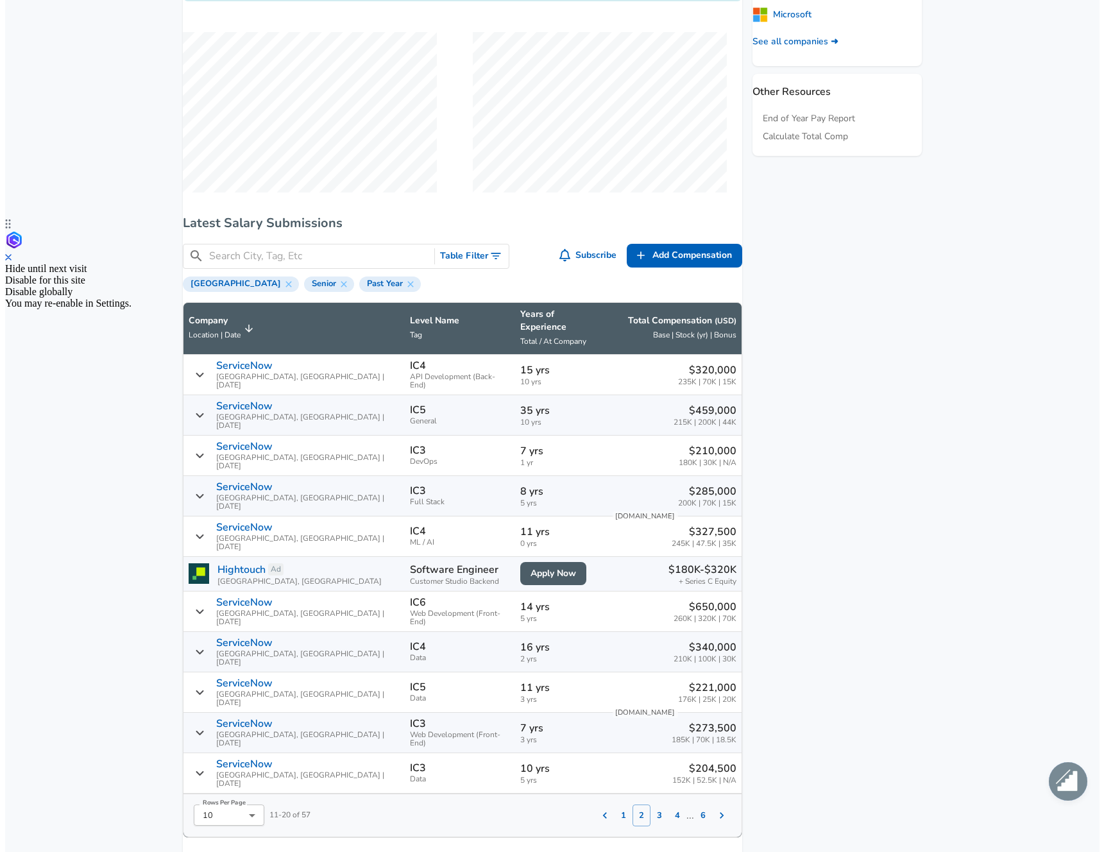
scroll to position [0, 0]
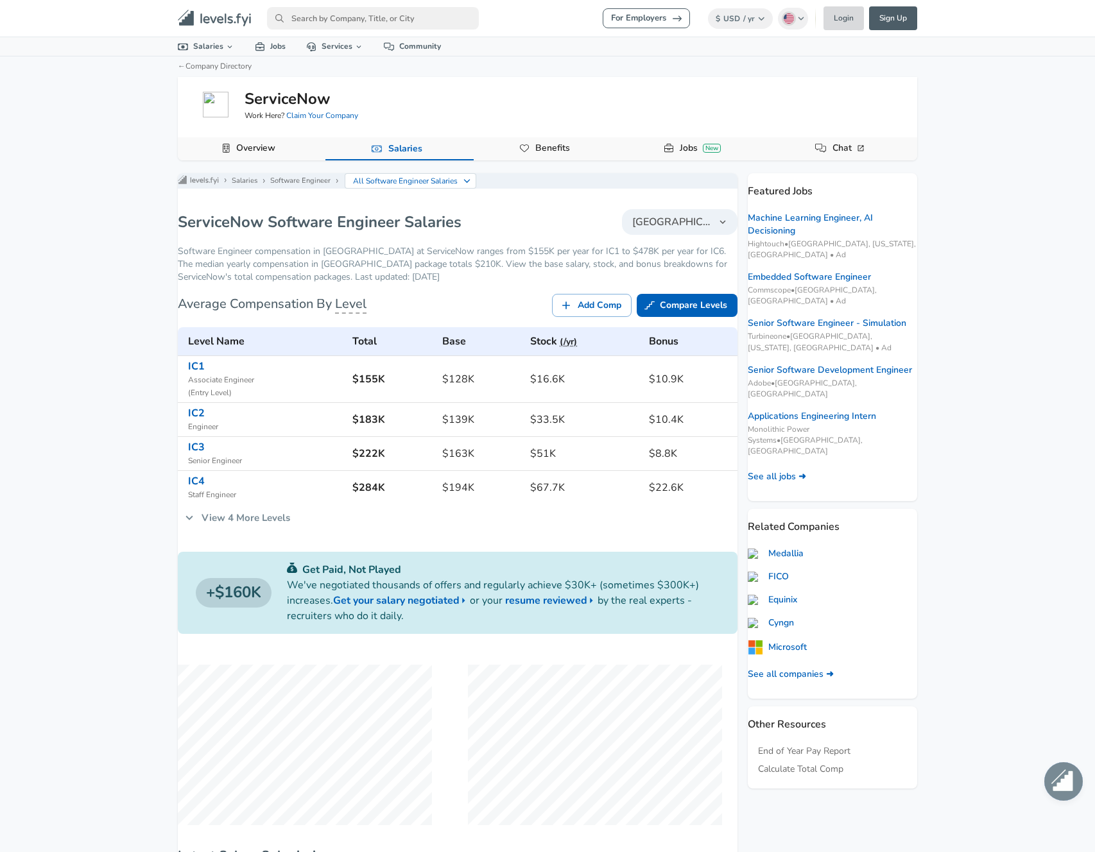
click at [836, 17] on link "Login" at bounding box center [843, 18] width 40 height 24
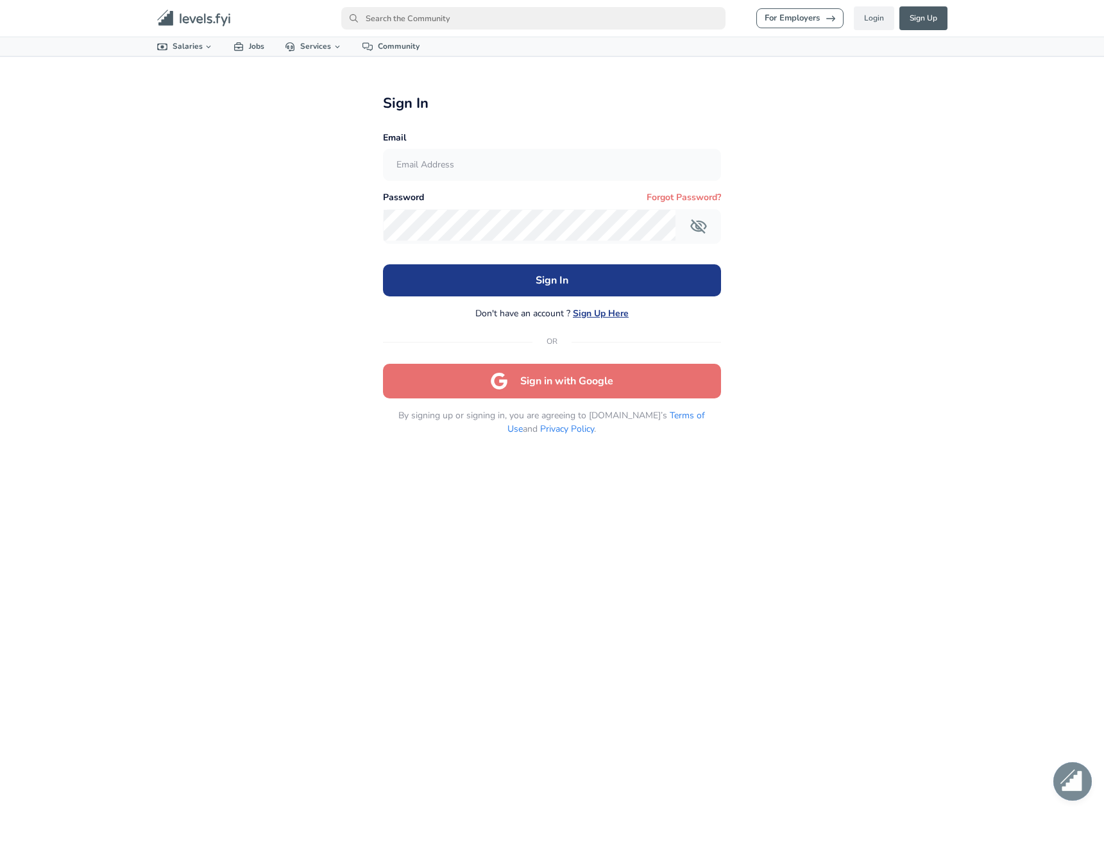
click at [481, 166] on input "text" at bounding box center [553, 165] width 338 height 31
click at [0, 852] on com-1password-button at bounding box center [0, 852] width 0 height 0
click at [603, 318] on button "Sign Up Here" at bounding box center [601, 313] width 56 height 13
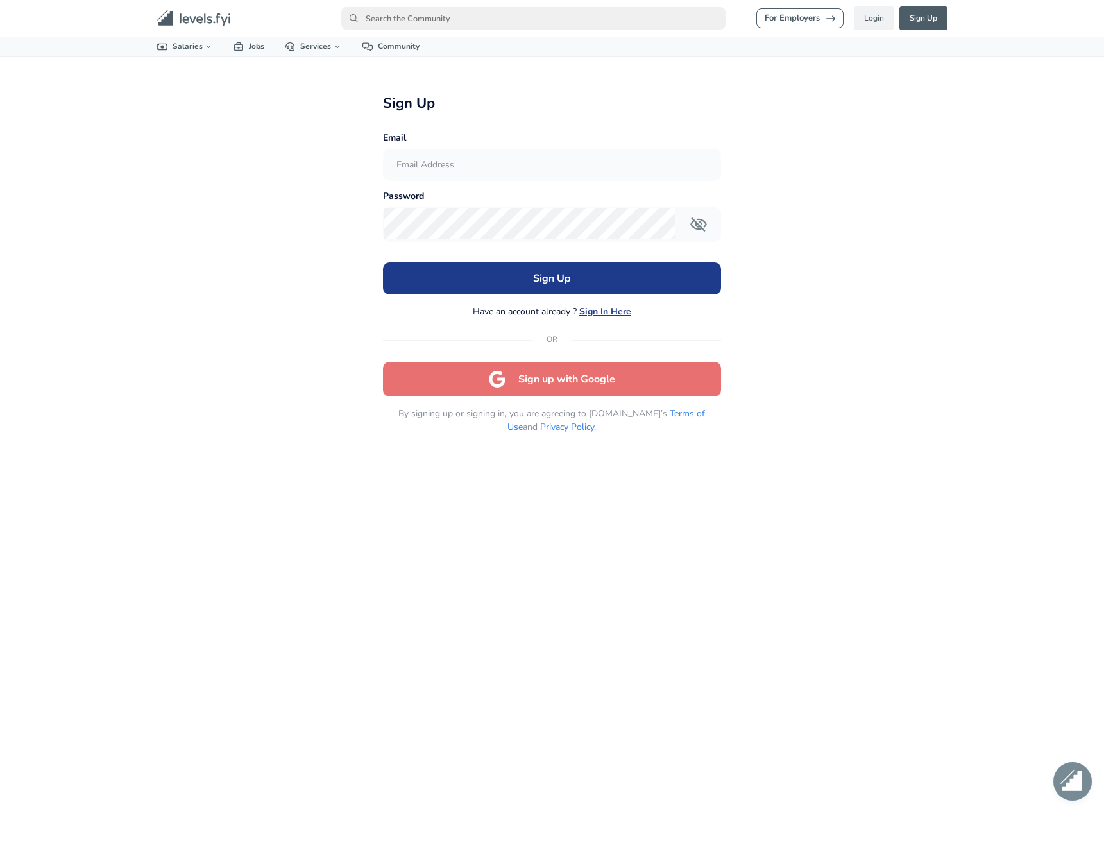
click at [441, 178] on input "text" at bounding box center [553, 165] width 338 height 31
click at [462, 166] on input "text" at bounding box center [553, 165] width 338 height 31
type input "[EMAIL_ADDRESS][DOMAIN_NAME]"
click at [599, 279] on button "Sign Up" at bounding box center [552, 278] width 339 height 32
